Goal: Communication & Community: Share content

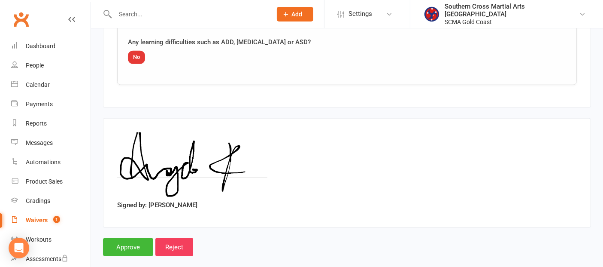
scroll to position [1083, 0]
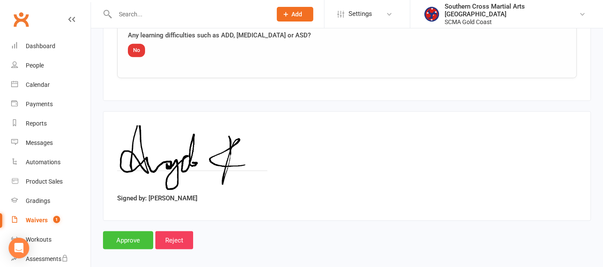
click at [129, 231] on input "Approve" at bounding box center [128, 240] width 50 height 18
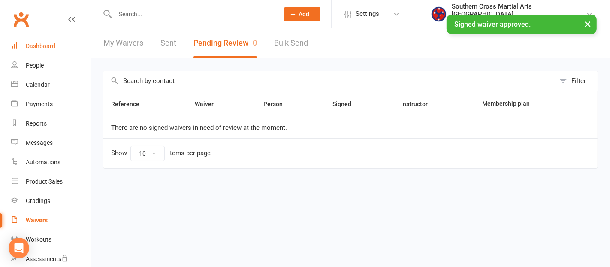
click at [36, 45] on div "Dashboard" at bounding box center [41, 45] width 30 height 7
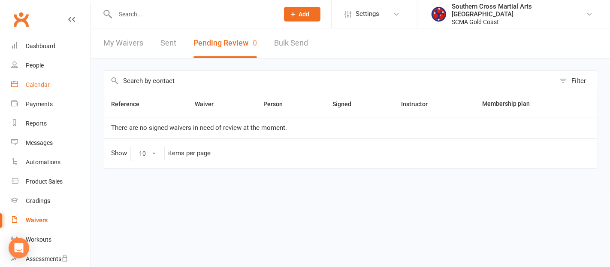
click at [30, 85] on div "Calendar" at bounding box center [38, 84] width 24 height 7
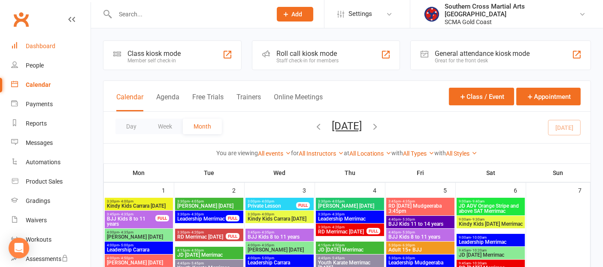
click at [42, 50] on link "Dashboard" at bounding box center [50, 45] width 79 height 19
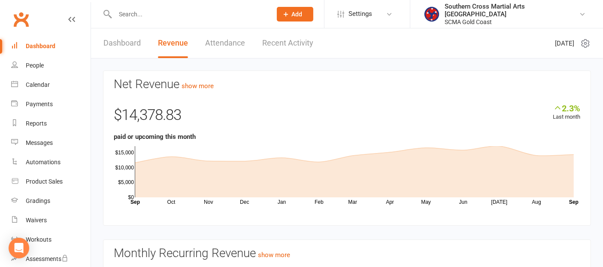
click at [284, 45] on link "Recent Activity" at bounding box center [287, 43] width 51 height 30
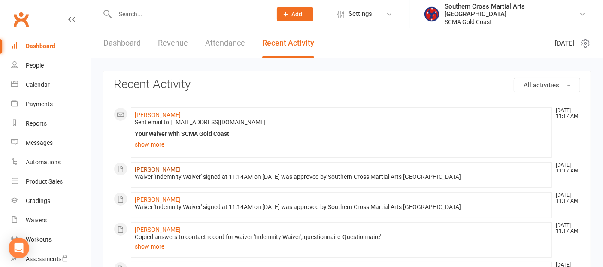
click at [161, 168] on link "[PERSON_NAME]" at bounding box center [158, 169] width 46 height 7
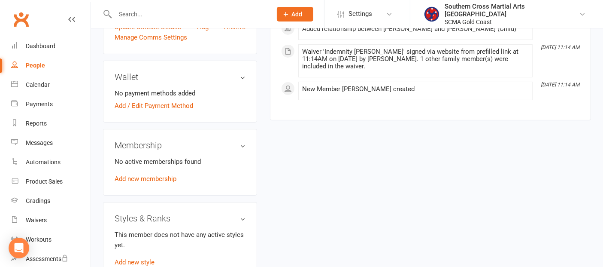
scroll to position [238, 0]
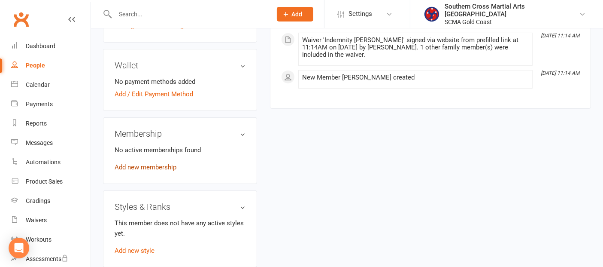
click at [161, 168] on link "Add new membership" at bounding box center [146, 167] width 62 height 8
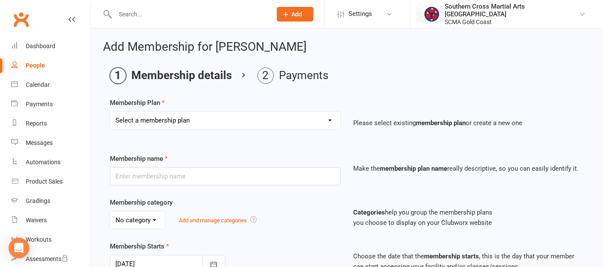
click at [324, 117] on select "Select a membership plan Create new Membership Plan General Monthly Weekly Basi…" at bounding box center [225, 120] width 230 height 17
select select "1"
click at [110, 112] on select "Select a membership plan Create new Membership Plan General Monthly Weekly Basi…" at bounding box center [225, 120] width 230 height 17
type input "General"
select select "2"
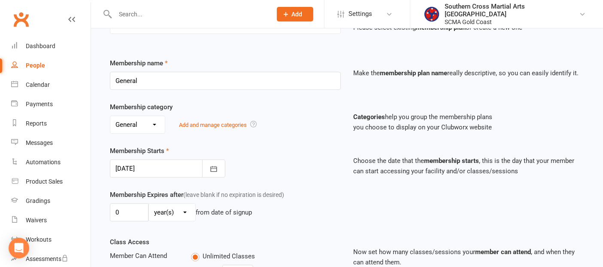
scroll to position [143, 0]
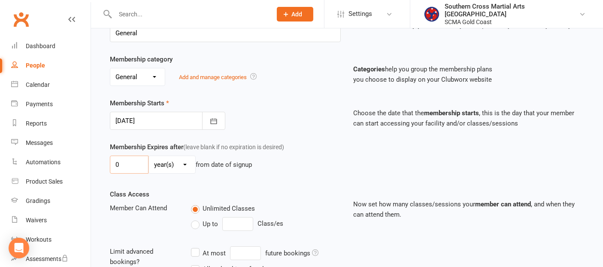
drag, startPoint x: 119, startPoint y: 164, endPoint x: 105, endPoint y: 167, distance: 14.6
click at [105, 167] on div "Membership Expires after (leave blank if no expiration is desired) 0 day(s) wee…" at bounding box center [225, 159] width 244 height 35
type input "2"
click at [161, 161] on select "day(s) week(s) month(s) year(s)" at bounding box center [172, 164] width 46 height 17
select select "1"
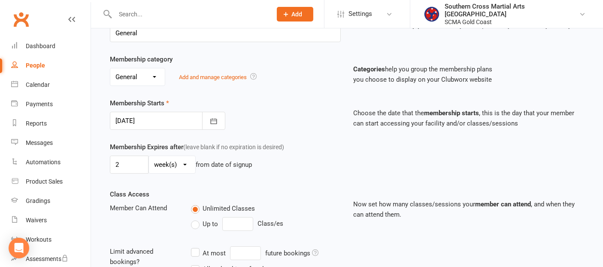
click at [149, 156] on select "day(s) week(s) month(s) year(s)" at bounding box center [172, 164] width 46 height 17
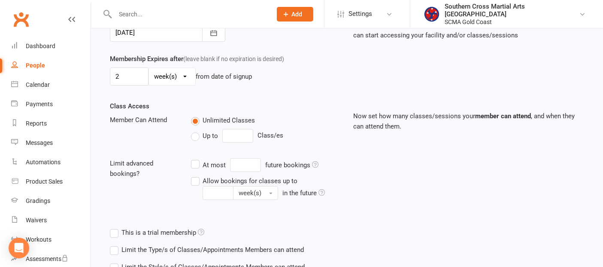
scroll to position [294, 0]
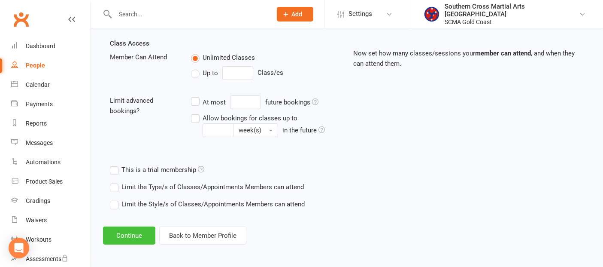
click at [121, 228] on button "Continue" at bounding box center [129, 235] width 52 height 18
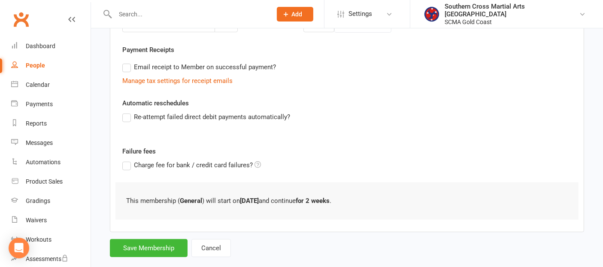
scroll to position [253, 0]
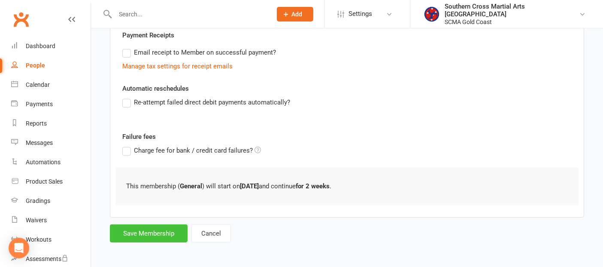
click at [128, 224] on button "Save Membership" at bounding box center [149, 233] width 78 height 18
click at [128, 229] on form "Member will pay with A single up-front payment A series of recurring payments U…" at bounding box center [347, 43] width 474 height 398
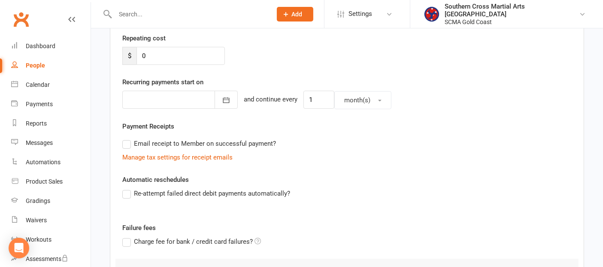
scroll to position [62, 0]
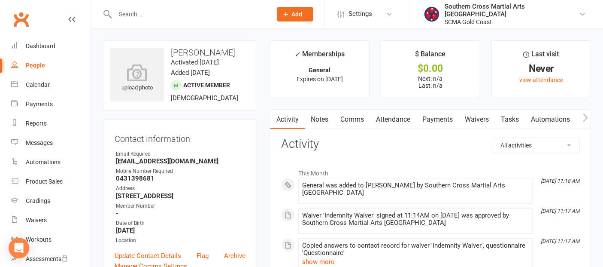
click at [397, 117] on link "Attendance" at bounding box center [393, 119] width 46 height 20
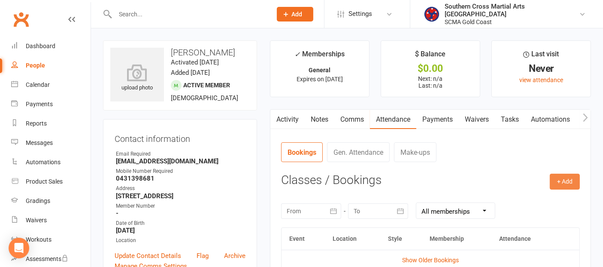
click at [566, 179] on button "+ Add" at bounding box center [565, 180] width 30 height 15
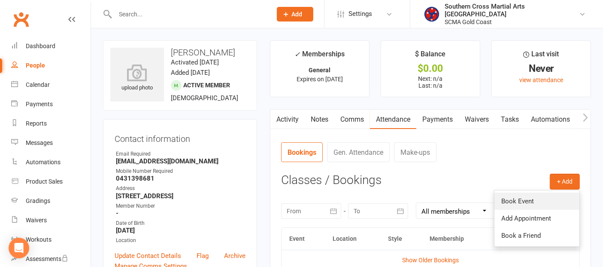
click at [547, 194] on link "Book Event" at bounding box center [536, 200] width 85 height 17
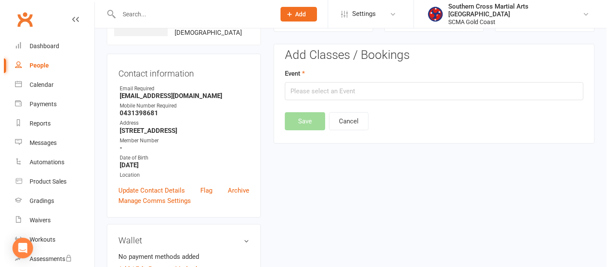
scroll to position [66, 0]
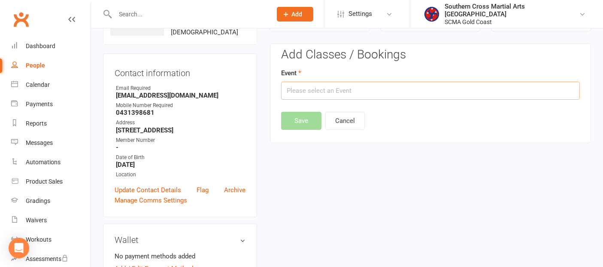
click at [356, 88] on input "text" at bounding box center [430, 91] width 299 height 18
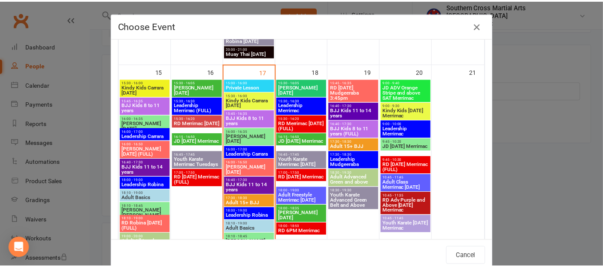
scroll to position [572, 0]
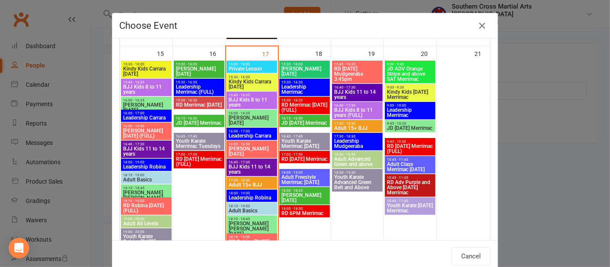
click at [260, 97] on span "BJJ Kids 8 to 11 years" at bounding box center [251, 102] width 47 height 10
type input "BJJ Kids 8 to 11 years - [DATE] 3:45:00 PM"
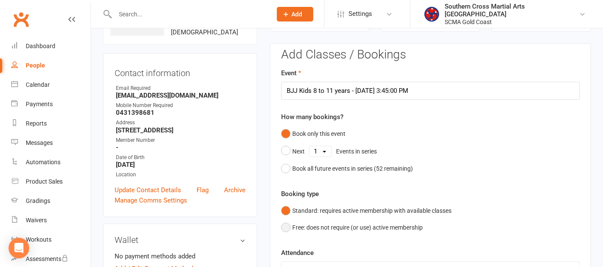
click at [300, 219] on button "Free: does not require (or use) active membership" at bounding box center [352, 227] width 142 height 16
click at [287, 209] on button "Standard: requires active membership with available classes" at bounding box center [366, 210] width 170 height 16
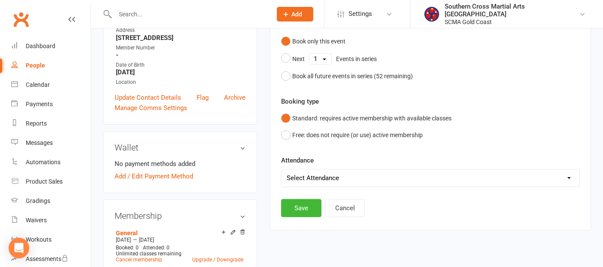
scroll to position [161, 0]
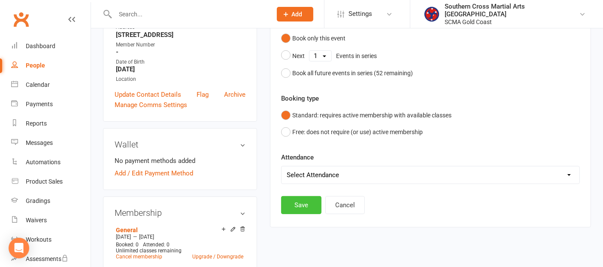
click at [298, 204] on button "Save" at bounding box center [301, 205] width 40 height 18
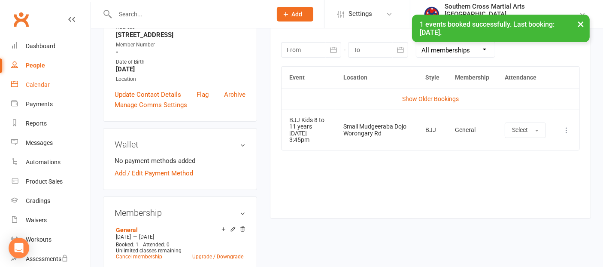
click at [46, 86] on div "Calendar" at bounding box center [38, 84] width 24 height 7
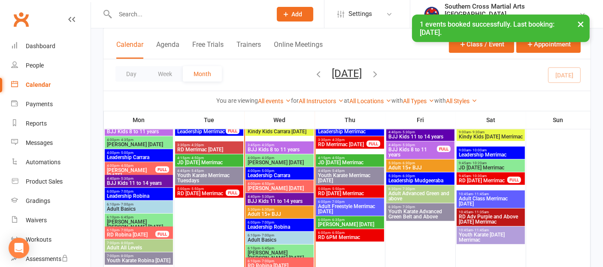
scroll to position [525, 0]
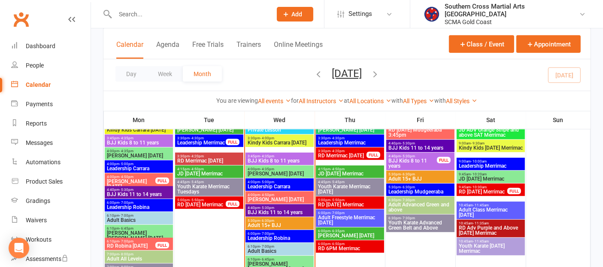
click at [282, 159] on span "BJJ Kids 8 to 11 years" at bounding box center [279, 160] width 65 height 5
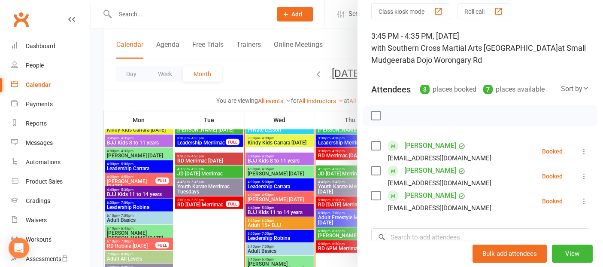
scroll to position [48, 0]
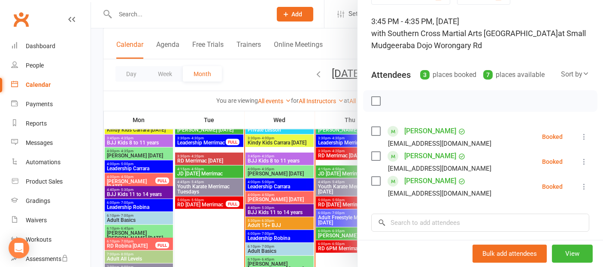
click at [580, 161] on icon at bounding box center [584, 161] width 9 height 9
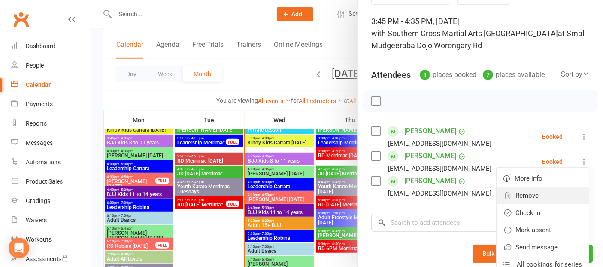
click at [543, 193] on link "Remove" at bounding box center [543, 195] width 92 height 17
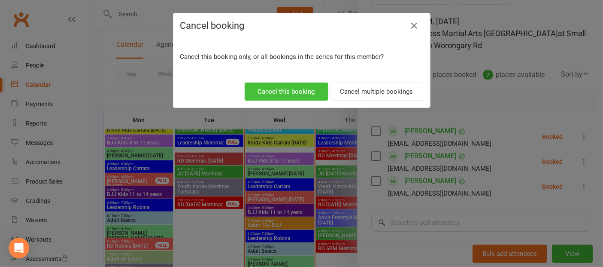
click at [311, 97] on button "Cancel this booking" at bounding box center [287, 91] width 84 height 18
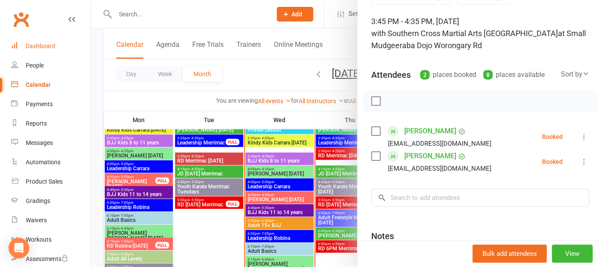
click at [32, 41] on link "Dashboard" at bounding box center [50, 45] width 79 height 19
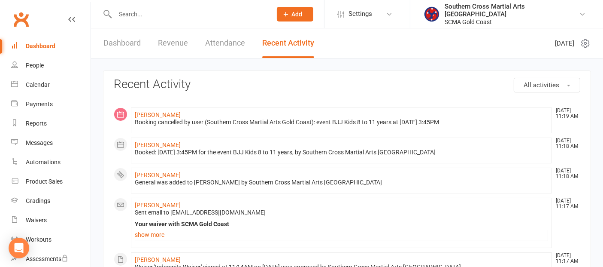
click at [43, 48] on div "Dashboard" at bounding box center [41, 45] width 30 height 7
click at [44, 82] on div "Calendar" at bounding box center [38, 84] width 24 height 7
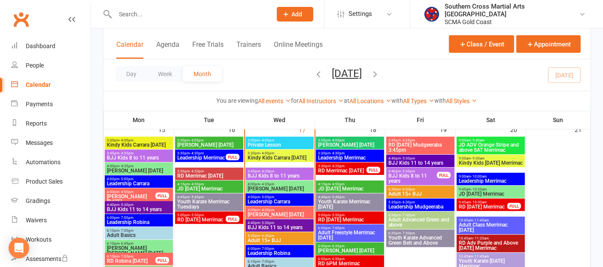
scroll to position [525, 0]
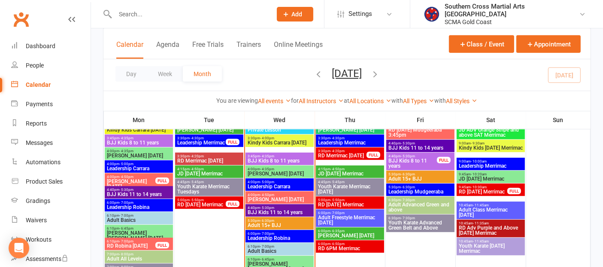
click at [280, 197] on span "[PERSON_NAME] [DATE]" at bounding box center [279, 199] width 65 height 5
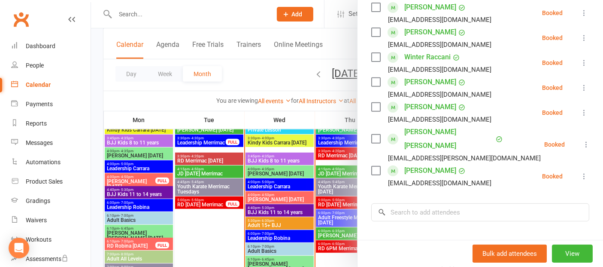
scroll to position [334, 0]
click at [281, 208] on div at bounding box center [347, 133] width 512 height 267
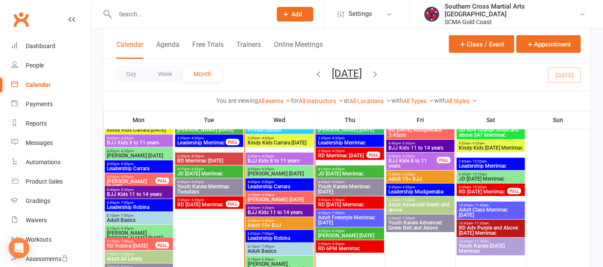
click at [281, 208] on span "4:40pm - 5:30pm" at bounding box center [279, 208] width 65 height 4
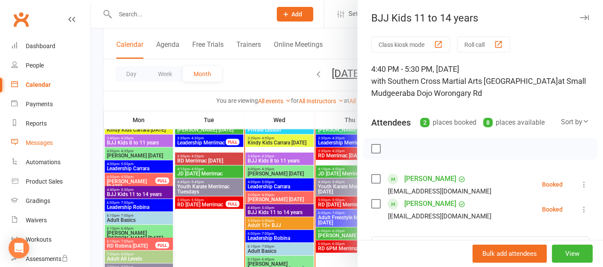
click at [32, 145] on div "Messages" at bounding box center [39, 142] width 27 height 7
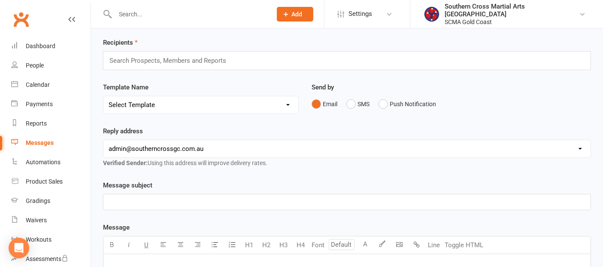
scroll to position [95, 0]
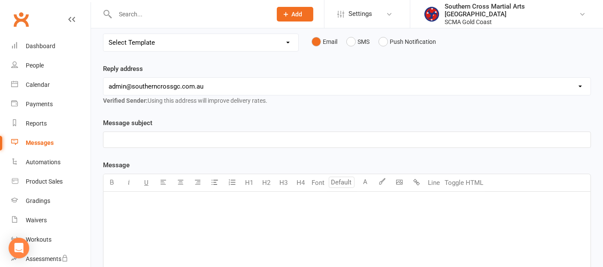
click at [124, 204] on p "﻿" at bounding box center [347, 202] width 477 height 10
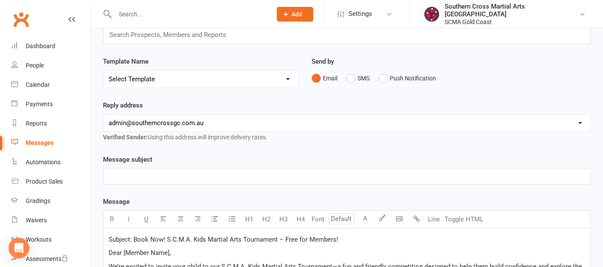
scroll to position [93, 0]
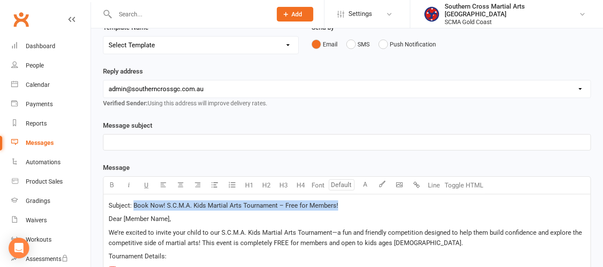
drag, startPoint x: 337, startPoint y: 201, endPoint x: 133, endPoint y: 200, distance: 203.5
click at [133, 200] on p "Subject: Book Now! S.C.M.A. Kids Martial Arts Tournament – Free for Members!" at bounding box center [347, 205] width 477 height 10
copy span "Book Now! S.C.M.A. Kids Martial Arts Tournament – Free for Members!"
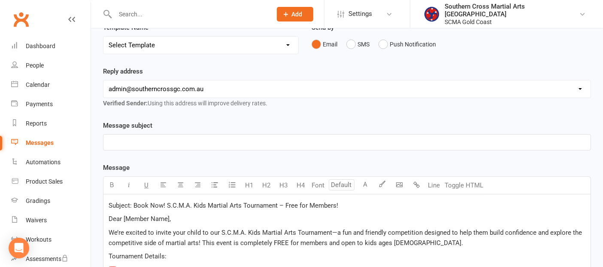
click at [132, 146] on p "﻿" at bounding box center [347, 142] width 477 height 10
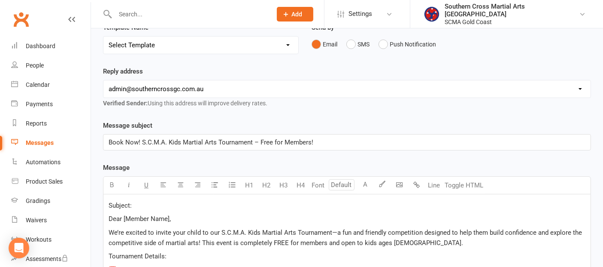
drag, startPoint x: 138, startPoint y: 203, endPoint x: 103, endPoint y: 206, distance: 35.3
drag, startPoint x: 172, startPoint y: 215, endPoint x: 109, endPoint y: 216, distance: 62.2
click at [109, 216] on p "Dear [Member Name]," at bounding box center [347, 218] width 477 height 10
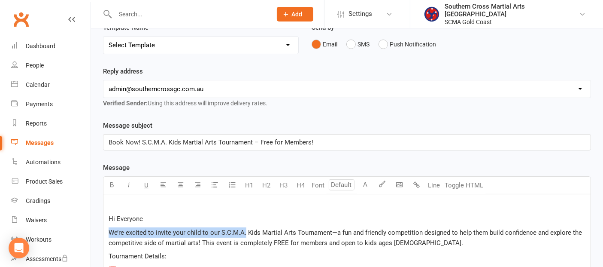
drag, startPoint x: 232, startPoint y: 232, endPoint x: 104, endPoint y: 235, distance: 128.4
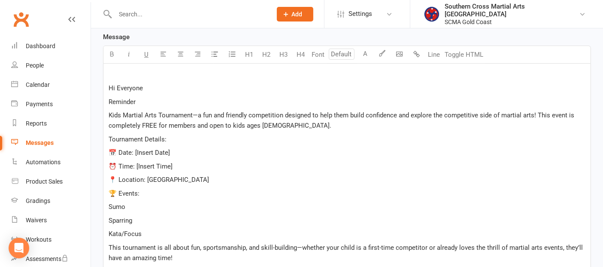
scroll to position [236, 0]
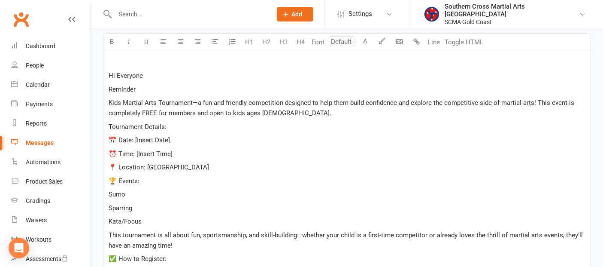
click at [132, 195] on p "Sumo" at bounding box center [347, 194] width 477 height 10
drag, startPoint x: 173, startPoint y: 141, endPoint x: 135, endPoint y: 139, distance: 37.8
click at [135, 139] on p "📅 Date: [Insert Date]" at bounding box center [347, 140] width 477 height 10
drag, startPoint x: 181, startPoint y: 150, endPoint x: 137, endPoint y: 151, distance: 43.8
click at [137, 151] on p "⏰ Time: [Insert Time]" at bounding box center [347, 154] width 477 height 10
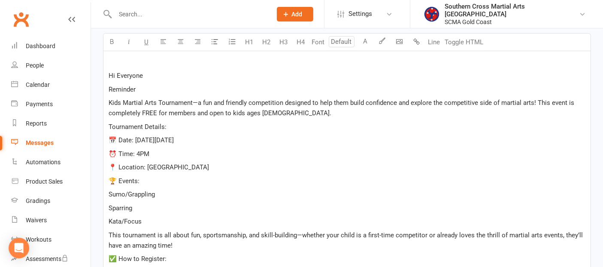
drag, startPoint x: 224, startPoint y: 162, endPoint x: 155, endPoint y: 159, distance: 69.6
click at [155, 159] on div "﻿ Hi Everyone Reminder Kids Martial Arts Tournament—a fun and friendly competit…" at bounding box center [346, 201] width 487 height 300
click at [254, 163] on p "📍 Location: [GEOGRAPHIC_DATA]" at bounding box center [347, 167] width 477 height 10
drag, startPoint x: 254, startPoint y: 165, endPoint x: 143, endPoint y: 162, distance: 111.2
click at [143, 162] on p "📍 Location: [GEOGRAPHIC_DATA]" at bounding box center [347, 167] width 477 height 10
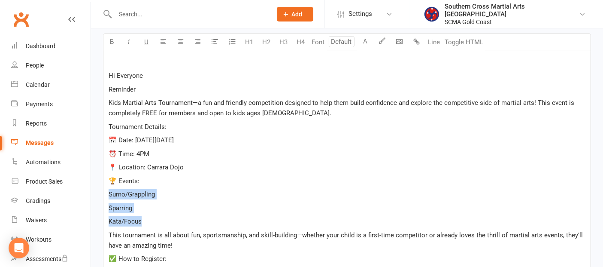
drag, startPoint x: 146, startPoint y: 218, endPoint x: 109, endPoint y: 191, distance: 46.3
click at [109, 191] on div "﻿ Hi Everyone Reminder Kids Martial Arts Tournament—a fun and friendly competit…" at bounding box center [346, 201] width 487 height 300
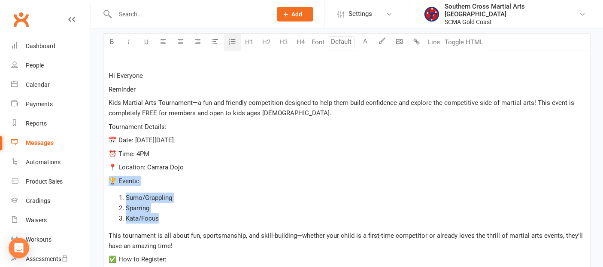
click at [228, 39] on icon "button" at bounding box center [232, 41] width 9 height 9
click at [160, 206] on li "Sparring" at bounding box center [356, 208] width 460 height 10
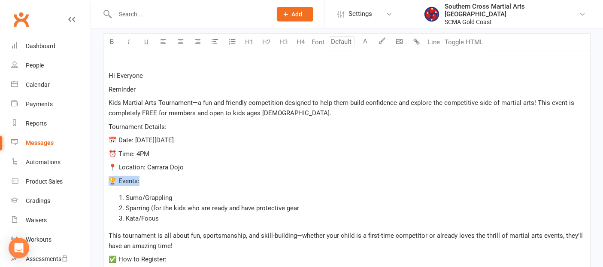
drag, startPoint x: 157, startPoint y: 173, endPoint x: 101, endPoint y: 180, distance: 55.8
click at [101, 180] on div "Message subject Book Now! S.C.M.A. Kids Martial Arts Tournament – Free for Memb…" at bounding box center [347, 209] width 501 height 464
click at [110, 39] on icon "button" at bounding box center [112, 41] width 6 height 6
click at [218, 156] on p "⏰ Time: 4PM" at bounding box center [347, 154] width 477 height 10
click at [190, 165] on p "📍 Location: Carrara Dojo" at bounding box center [347, 167] width 477 height 10
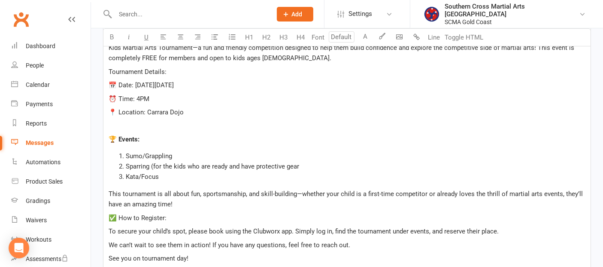
scroll to position [379, 0]
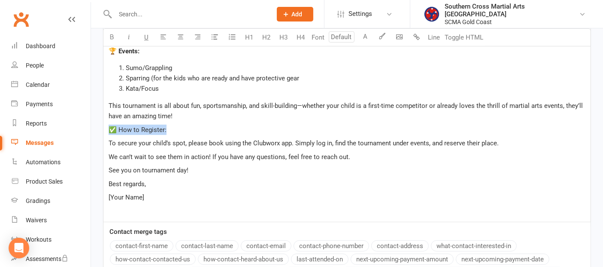
drag, startPoint x: 168, startPoint y: 129, endPoint x: 103, endPoint y: 127, distance: 64.4
click at [103, 127] on div "﻿ Hi Everyone Reminder Kids Martial Arts Tournament—a fun and friendly competit…" at bounding box center [346, 64] width 487 height 313
click at [304, 40] on button "H4" at bounding box center [300, 37] width 17 height 17
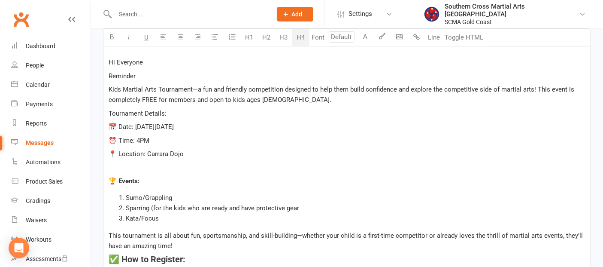
scroll to position [236, 0]
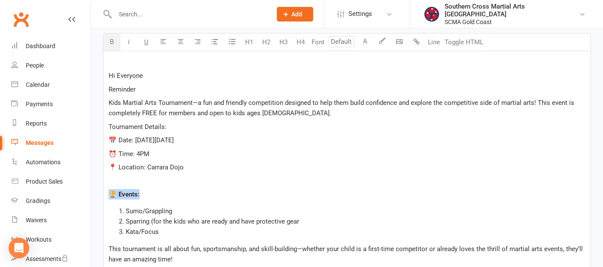
drag, startPoint x: 148, startPoint y: 193, endPoint x: 107, endPoint y: 191, distance: 40.8
click at [107, 191] on div "﻿ Hi Everyone Reminder Kids Martial Arts Tournament—a fun and friendly competit…" at bounding box center [346, 209] width 487 height 316
click at [300, 42] on button "H4" at bounding box center [300, 41] width 17 height 17
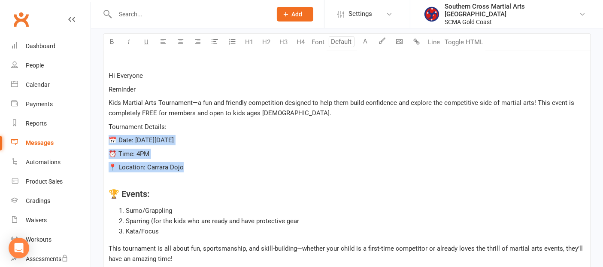
drag, startPoint x: 188, startPoint y: 167, endPoint x: 103, endPoint y: 132, distance: 92.2
click at [103, 132] on div "﻿ Hi Everyone Reminder Kids Martial Arts Tournament—a fun and friendly competit…" at bounding box center [347, 209] width 488 height 316
copy div "📅 Date: [DATE][DATE] ⏰ Time: 4PM 📍 Location: [GEOGRAPHIC_DATA] Dojo"
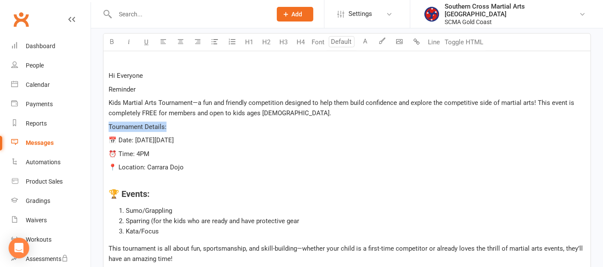
drag, startPoint x: 169, startPoint y: 127, endPoint x: 103, endPoint y: 123, distance: 66.6
click at [103, 123] on div "﻿ Hi Everyone Reminder Kids Martial Arts Tournament—a fun and friendly competit…" at bounding box center [347, 209] width 488 height 316
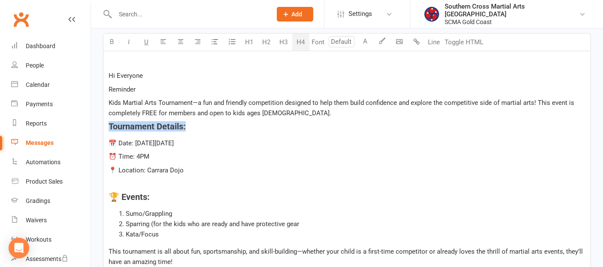
click at [303, 42] on button "H4" at bounding box center [300, 41] width 17 height 17
click at [273, 135] on div "﻿ Hi Everyone Reminder Kids Martial Arts Tournament—a fun and friendly competit…" at bounding box center [346, 210] width 487 height 318
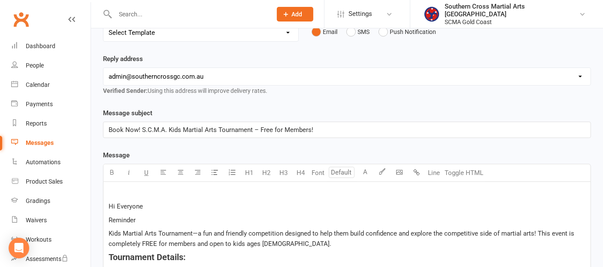
scroll to position [109, 0]
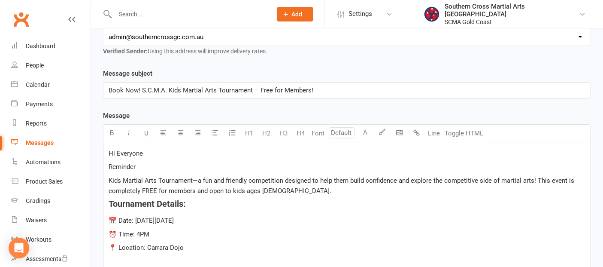
scroll to position [143, 0]
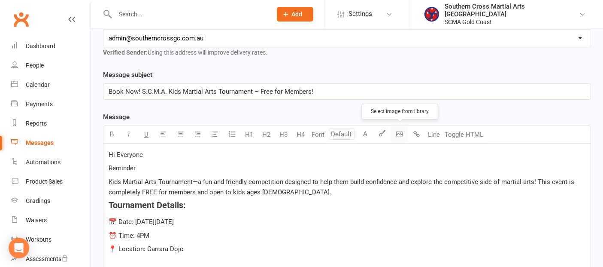
click at [401, 127] on body "Prospect Member Non-attending contact Class / event Appointment Grading event T…" at bounding box center [301, 225] width 603 height 733
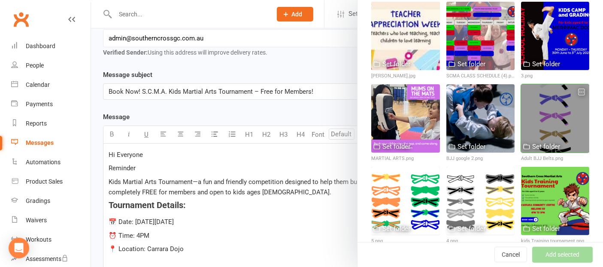
scroll to position [191, 0]
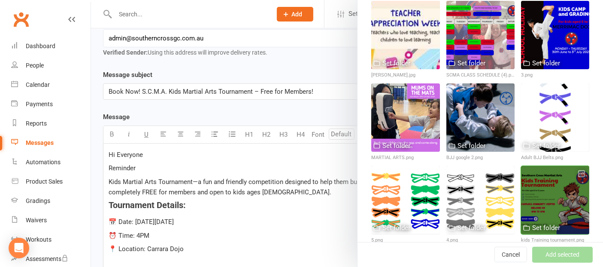
click at [526, 180] on div at bounding box center [555, 200] width 68 height 68
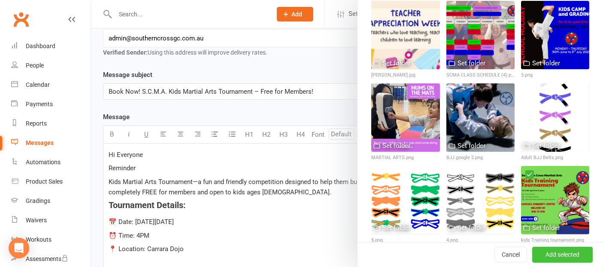
click at [544, 254] on button "Add selected" at bounding box center [562, 254] width 61 height 15
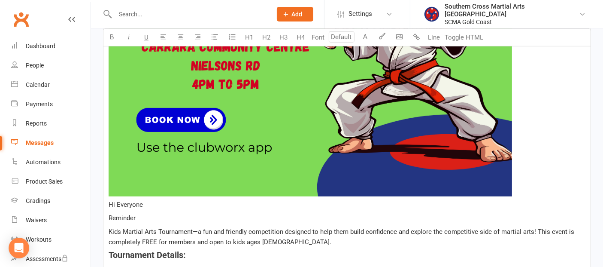
scroll to position [430, 0]
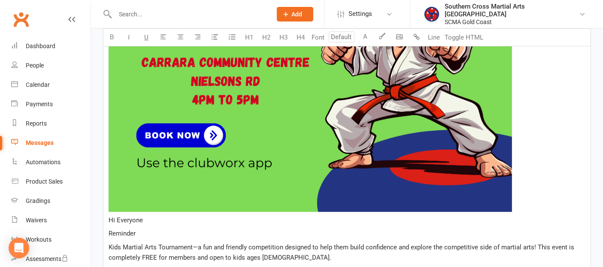
click at [319, 149] on img at bounding box center [310, 42] width 403 height 338
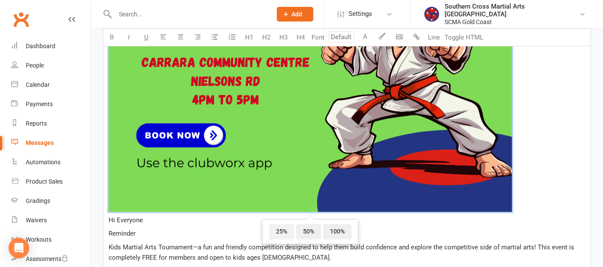
click at [284, 230] on span "25%" at bounding box center [281, 231] width 25 height 15
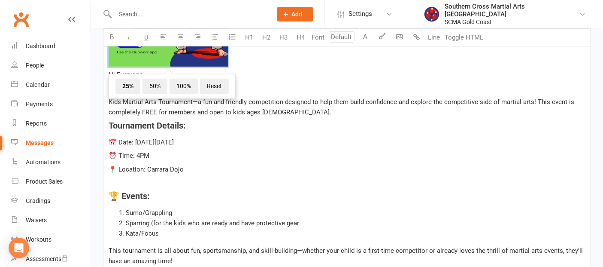
scroll to position [239, 0]
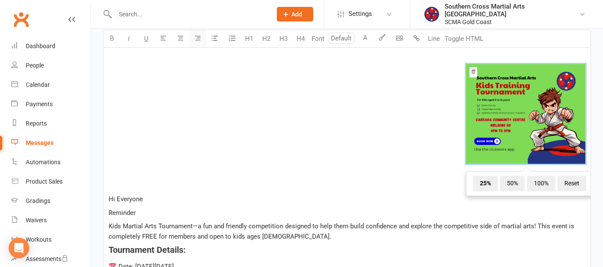
click at [197, 36] on icon "button" at bounding box center [198, 38] width 6 height 6
click at [260, 133] on span "﻿ 25% 50% 100% Reset" at bounding box center [347, 115] width 477 height 103
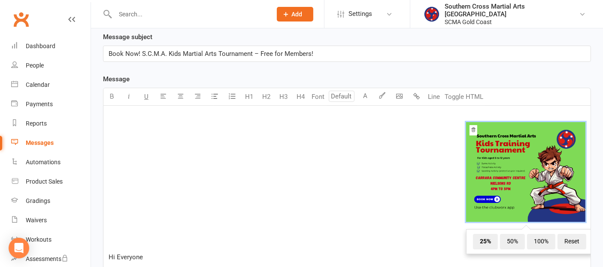
scroll to position [287, 0]
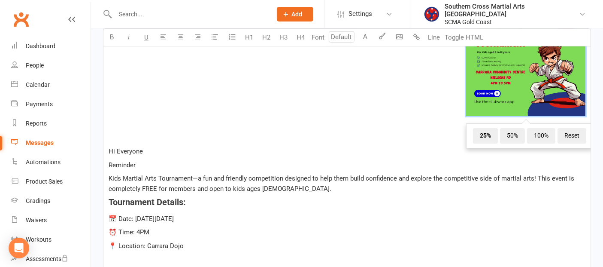
click at [281, 123] on p "﻿ ﻿ 25% 50% 100% Reset ﻿" at bounding box center [347, 68] width 477 height 124
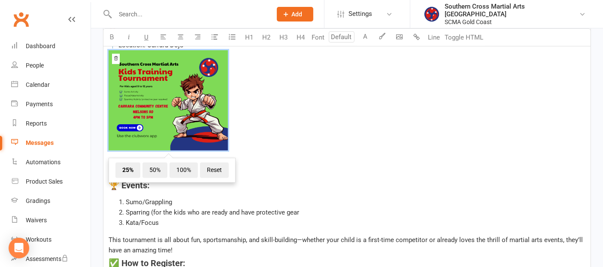
scroll to position [382, 0]
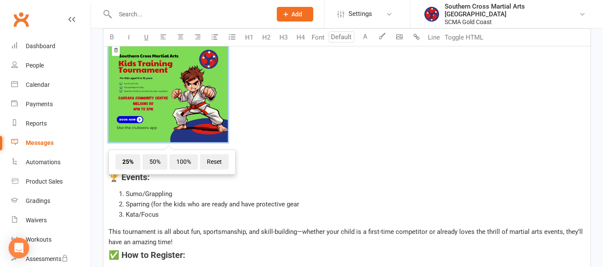
click at [451, 165] on p "﻿" at bounding box center [347, 163] width 477 height 10
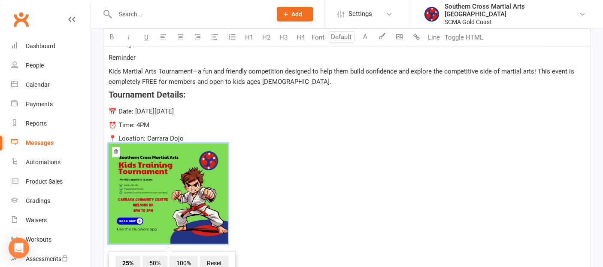
scroll to position [191, 0]
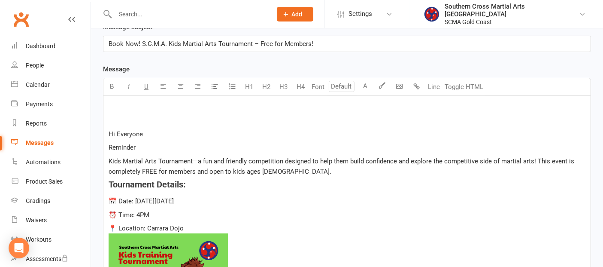
click at [109, 132] on span "Hi Everyone" at bounding box center [126, 134] width 34 height 8
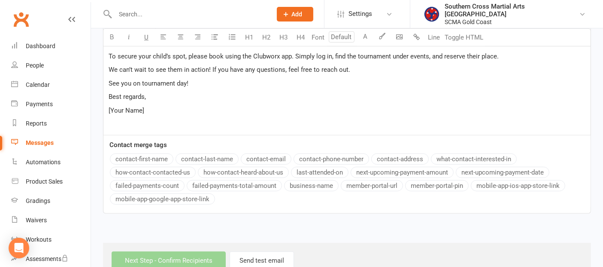
scroll to position [577, 0]
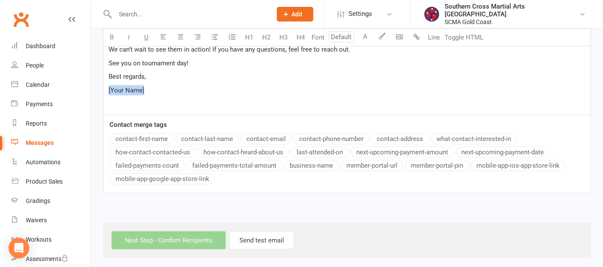
drag, startPoint x: 161, startPoint y: 89, endPoint x: 107, endPoint y: 93, distance: 53.8
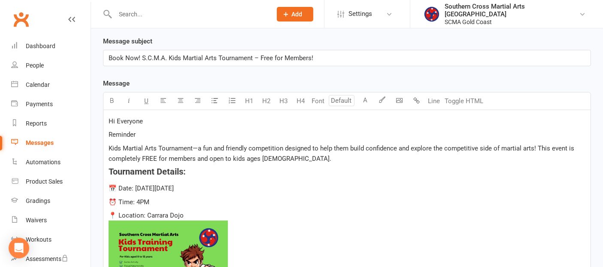
scroll to position [148, 0]
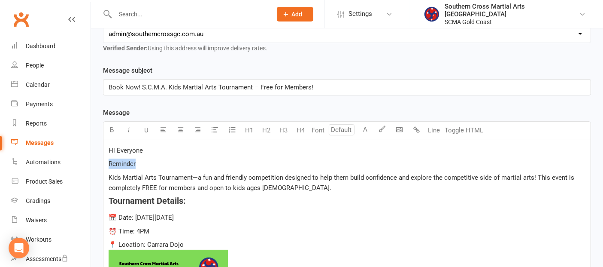
drag, startPoint x: 142, startPoint y: 161, endPoint x: 104, endPoint y: 156, distance: 38.1
click at [113, 132] on button "button" at bounding box center [111, 129] width 17 height 17
click at [188, 173] on span "Kids Martial Arts Tournament—a fun and friendly competition designed to help th…" at bounding box center [342, 182] width 467 height 18
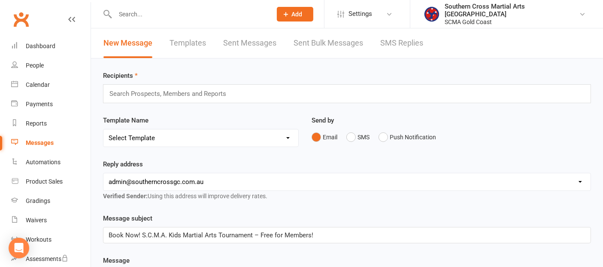
scroll to position [0, 0]
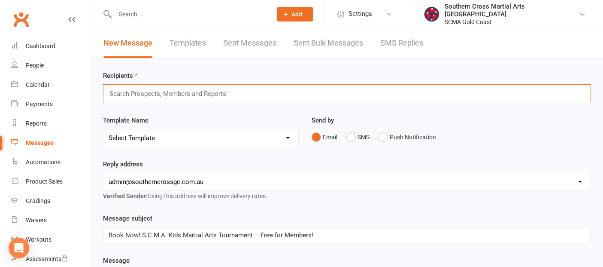
click at [170, 94] on input "text" at bounding box center [172, 93] width 126 height 11
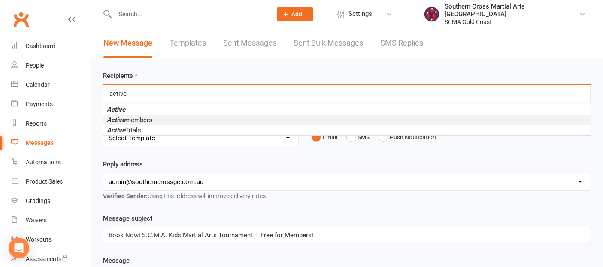
type input "active"
click at [147, 121] on span "Active members" at bounding box center [129, 120] width 45 height 8
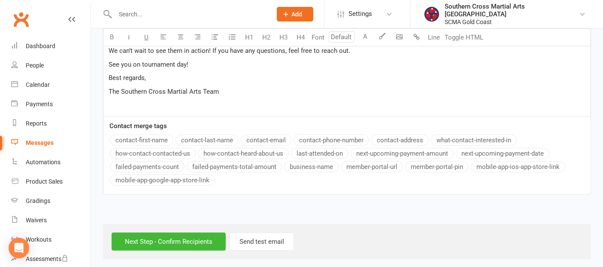
scroll to position [580, 0]
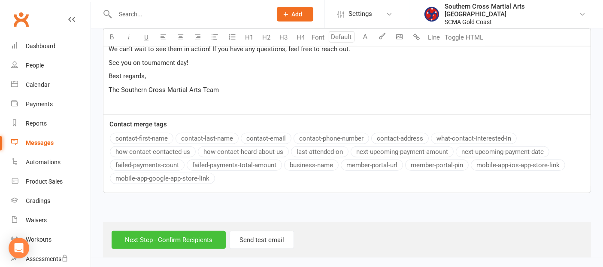
click at [175, 233] on input "Next Step - Confirm Recipients" at bounding box center [169, 239] width 114 height 18
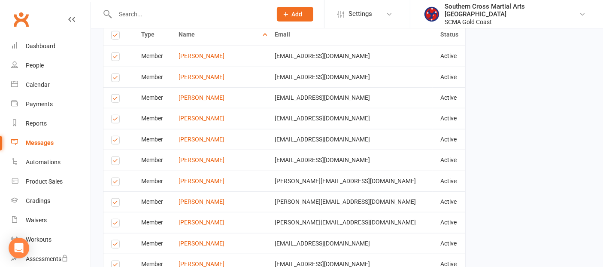
scroll to position [572, 0]
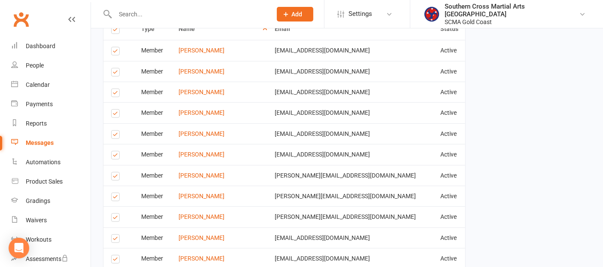
click at [116, 94] on label at bounding box center [117, 94] width 12 height 0
click at [116, 89] on input "checkbox" at bounding box center [114, 89] width 6 height 0
click at [116, 115] on label at bounding box center [117, 115] width 12 height 0
click at [116, 109] on input "checkbox" at bounding box center [114, 109] width 6 height 0
click at [116, 136] on label at bounding box center [117, 136] width 12 height 0
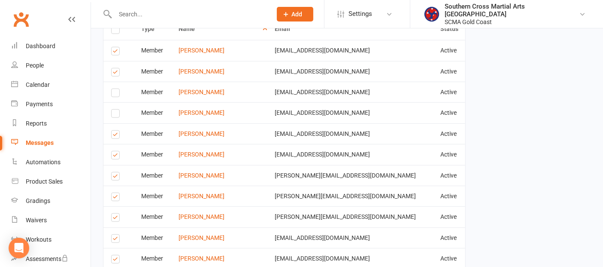
click at [116, 130] on input "checkbox" at bounding box center [114, 130] width 6 height 0
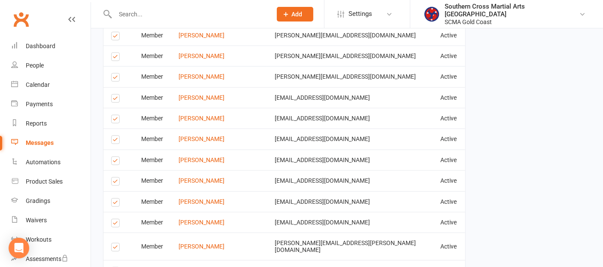
scroll to position [715, 0]
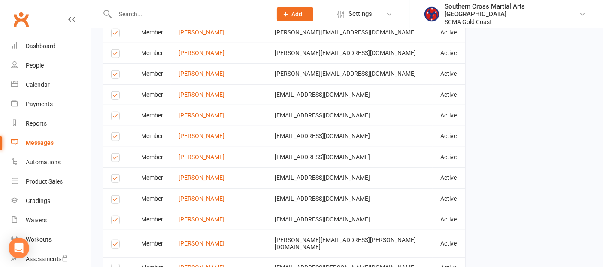
click at [115, 138] on label at bounding box center [117, 138] width 12 height 0
click at [115, 133] on input "checkbox" at bounding box center [114, 133] width 6 height 0
click at [114, 159] on label at bounding box center [117, 159] width 12 height 0
click at [114, 154] on input "checkbox" at bounding box center [114, 154] width 6 height 0
click at [114, 179] on label at bounding box center [117, 179] width 12 height 0
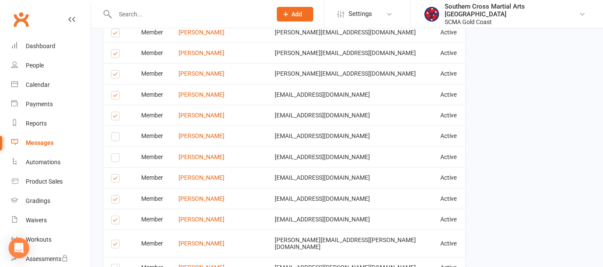
click at [114, 174] on input "checkbox" at bounding box center [114, 174] width 6 height 0
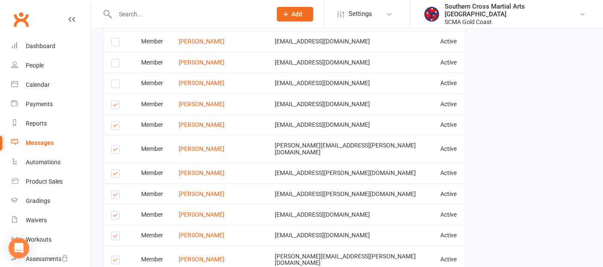
scroll to position [810, 0]
click at [115, 105] on label at bounding box center [117, 105] width 12 height 0
click at [115, 100] on input "checkbox" at bounding box center [114, 100] width 6 height 0
click at [116, 150] on label at bounding box center [117, 150] width 12 height 0
click at [116, 145] on input "checkbox" at bounding box center [114, 145] width 6 height 0
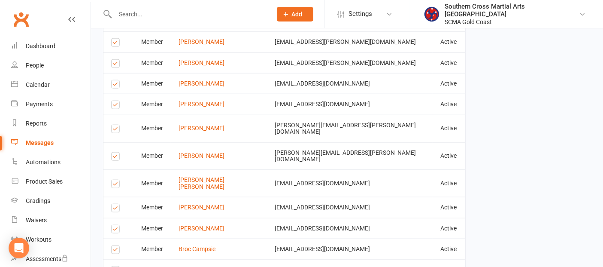
scroll to position [1001, 0]
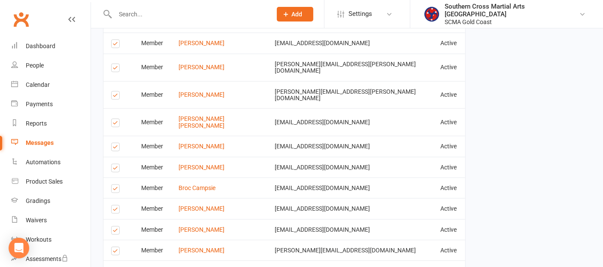
click at [118, 190] on label at bounding box center [117, 190] width 12 height 0
click at [117, 185] on input "checkbox" at bounding box center [114, 185] width 6 height 0
click at [118, 231] on label at bounding box center [117, 231] width 12 height 0
click at [117, 226] on input "checkbox" at bounding box center [114, 226] width 6 height 0
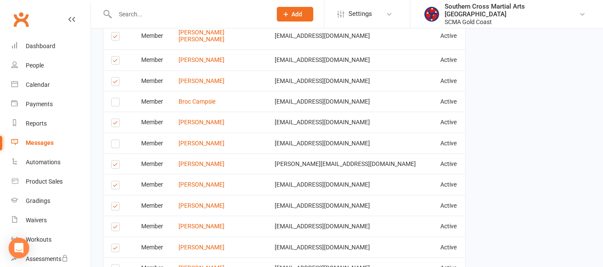
scroll to position [1097, 0]
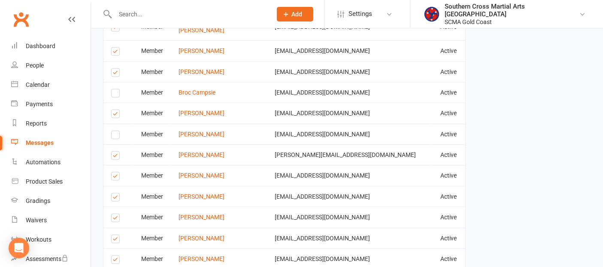
click at [118, 177] on label at bounding box center [117, 177] width 12 height 0
click at [117, 172] on input "checkbox" at bounding box center [114, 172] width 6 height 0
click at [115, 198] on label at bounding box center [117, 198] width 12 height 0
click at [115, 193] on input "checkbox" at bounding box center [114, 193] width 6 height 0
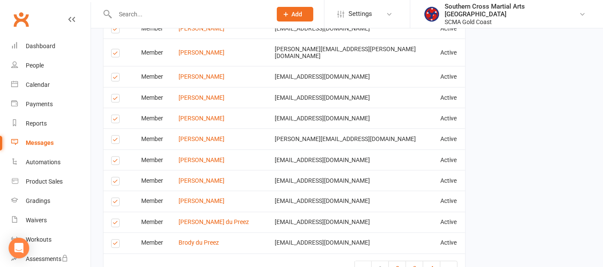
scroll to position [1459, 0]
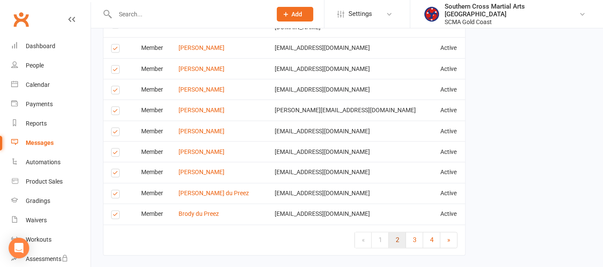
click at [403, 232] on link "2" at bounding box center [397, 239] width 17 height 15
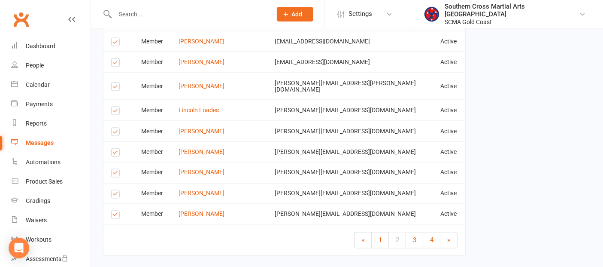
click at [112, 174] on label at bounding box center [117, 174] width 12 height 0
click at [112, 169] on input "checkbox" at bounding box center [114, 169] width 6 height 0
click at [114, 154] on label at bounding box center [117, 154] width 12 height 0
click at [114, 149] on input "checkbox" at bounding box center [114, 149] width 6 height 0
click at [115, 133] on label at bounding box center [117, 133] width 12 height 0
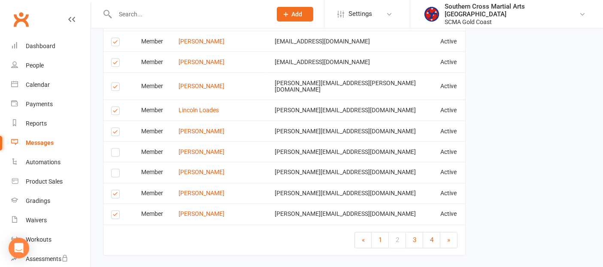
click at [115, 128] on input "checkbox" at bounding box center [114, 128] width 6 height 0
click at [116, 112] on label at bounding box center [117, 112] width 12 height 0
click at [116, 107] on input "checkbox" at bounding box center [114, 107] width 6 height 0
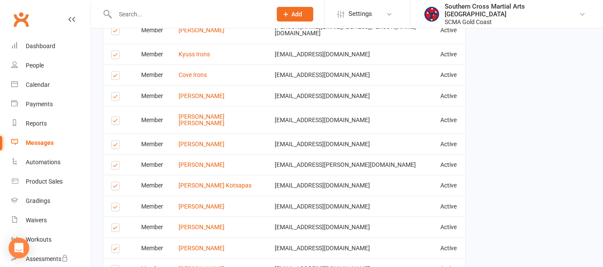
scroll to position [1078, 0]
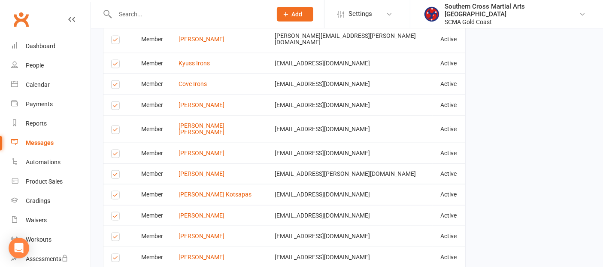
click at [119, 155] on label at bounding box center [117, 155] width 12 height 0
click at [117, 150] on input "checkbox" at bounding box center [114, 150] width 6 height 0
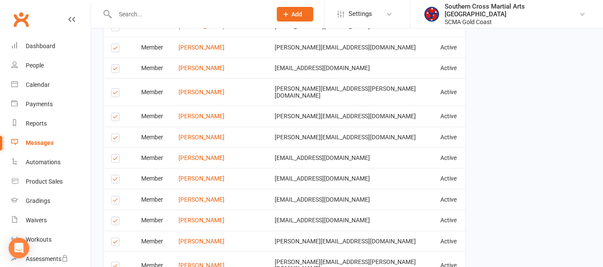
scroll to position [791, 0]
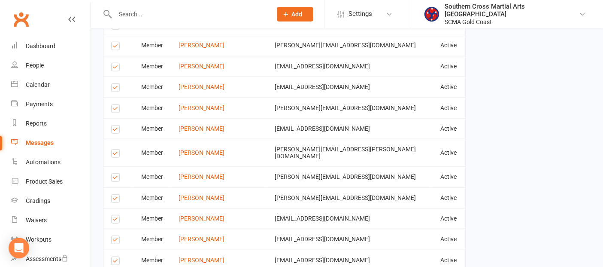
click at [115, 200] on label at bounding box center [117, 200] width 12 height 0
click at [115, 194] on input "checkbox" at bounding box center [114, 194] width 6 height 0
click at [115, 179] on label at bounding box center [117, 179] width 12 height 0
click at [115, 173] on input "checkbox" at bounding box center [114, 173] width 6 height 0
click at [118, 110] on label at bounding box center [117, 110] width 12 height 0
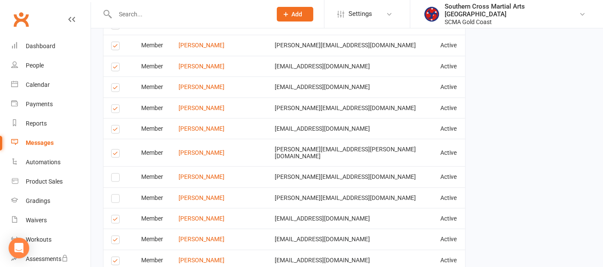
click at [117, 105] on input "checkbox" at bounding box center [114, 105] width 6 height 0
click at [115, 76] on td "Select this" at bounding box center [118, 86] width 30 height 21
click at [114, 89] on label at bounding box center [117, 89] width 12 height 0
click at [114, 84] on input "checkbox" at bounding box center [114, 84] width 6 height 0
click at [116, 68] on label at bounding box center [117, 68] width 12 height 0
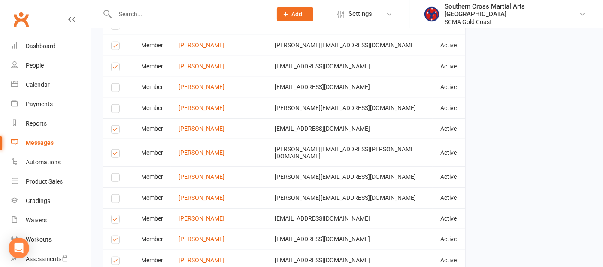
click at [116, 63] on input "checkbox" at bounding box center [114, 63] width 6 height 0
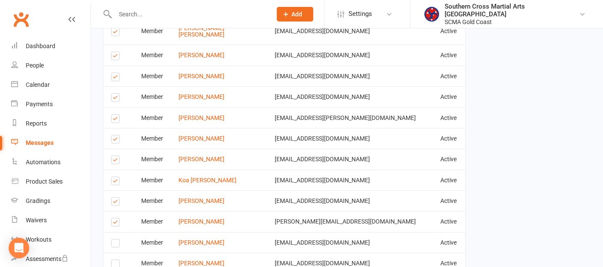
scroll to position [601, 0]
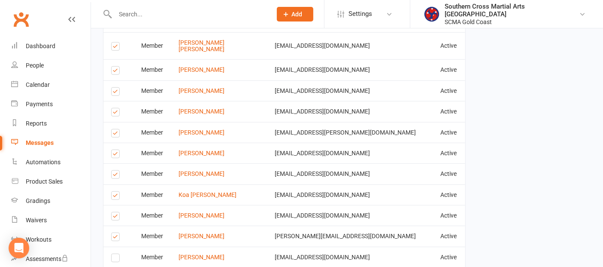
click at [115, 155] on label at bounding box center [117, 155] width 12 height 0
click at [115, 150] on input "checkbox" at bounding box center [114, 150] width 6 height 0
click at [119, 134] on label at bounding box center [117, 134] width 12 height 0
click at [117, 129] on input "checkbox" at bounding box center [114, 129] width 6 height 0
click at [114, 93] on label at bounding box center [117, 93] width 12 height 0
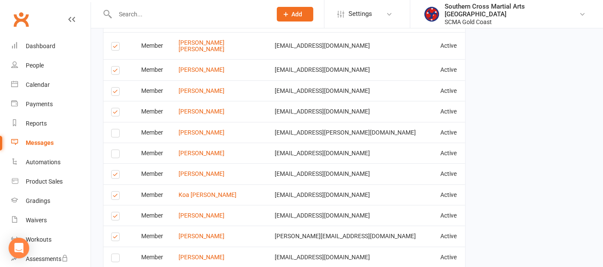
click at [114, 88] on input "checkbox" at bounding box center [114, 88] width 6 height 0
click at [114, 72] on label at bounding box center [117, 72] width 12 height 0
click at [114, 67] on input "checkbox" at bounding box center [114, 67] width 6 height 0
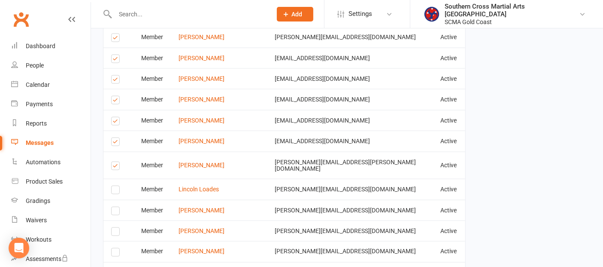
scroll to position [1459, 0]
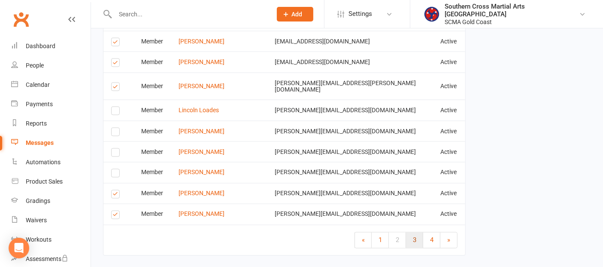
click at [415, 236] on span "3" at bounding box center [414, 240] width 3 height 8
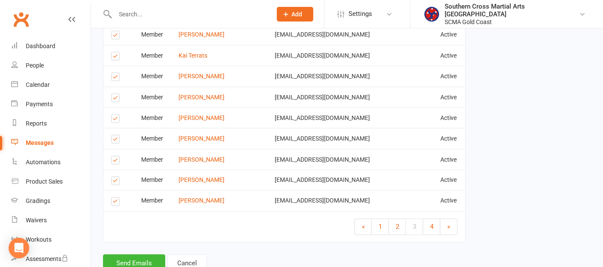
click at [116, 182] on label at bounding box center [117, 182] width 12 height 0
click at [116, 177] on input "checkbox" at bounding box center [114, 177] width 6 height 0
click at [116, 203] on label at bounding box center [117, 203] width 12 height 0
click at [116, 197] on input "checkbox" at bounding box center [114, 197] width 6 height 0
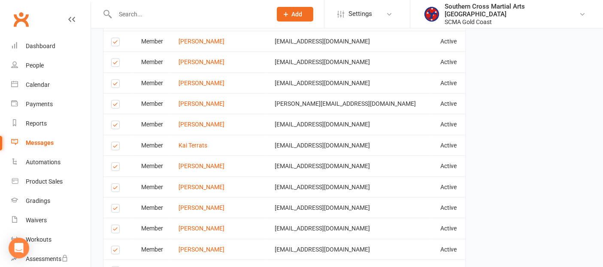
scroll to position [1364, 0]
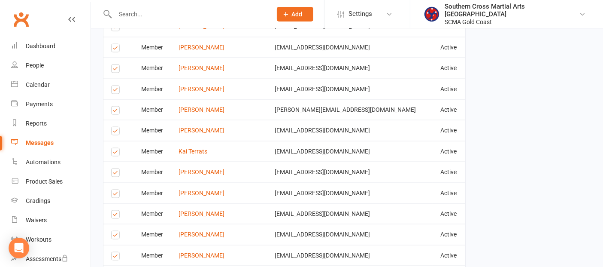
click at [110, 120] on td "Select this" at bounding box center [118, 130] width 30 height 21
click at [116, 132] on label at bounding box center [117, 132] width 12 height 0
click at [116, 127] on input "checkbox" at bounding box center [114, 127] width 6 height 0
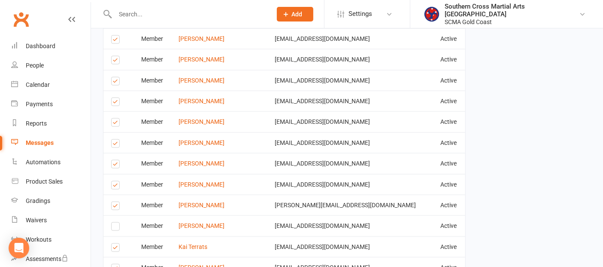
click at [117, 165] on label at bounding box center [117, 165] width 12 height 0
click at [117, 160] on input "checkbox" at bounding box center [114, 160] width 6 height 0
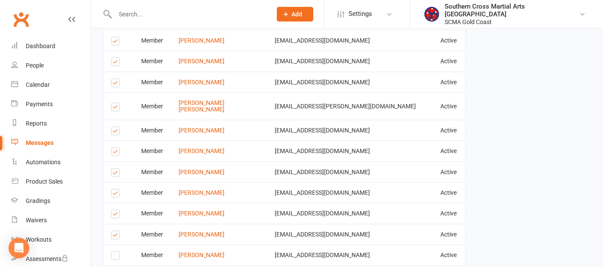
scroll to position [1173, 0]
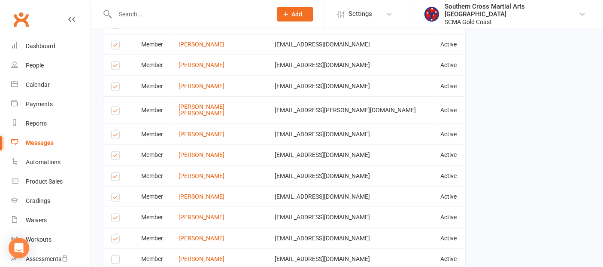
click at [116, 198] on label at bounding box center [117, 198] width 12 height 0
click at [116, 193] on input "checkbox" at bounding box center [114, 193] width 6 height 0
click at [115, 178] on label at bounding box center [117, 178] width 12 height 0
click at [115, 173] on input "checkbox" at bounding box center [114, 173] width 6 height 0
click at [116, 157] on label at bounding box center [117, 157] width 12 height 0
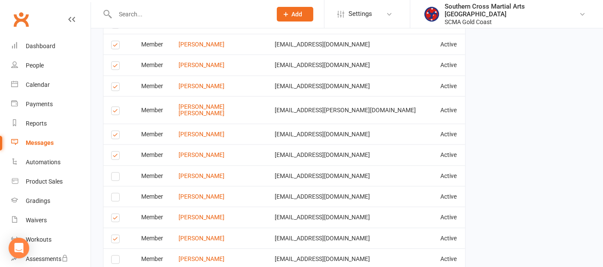
click at [116, 152] on input "checkbox" at bounding box center [114, 152] width 6 height 0
click at [116, 136] on label at bounding box center [117, 136] width 12 height 0
click at [116, 131] on input "checkbox" at bounding box center [114, 131] width 6 height 0
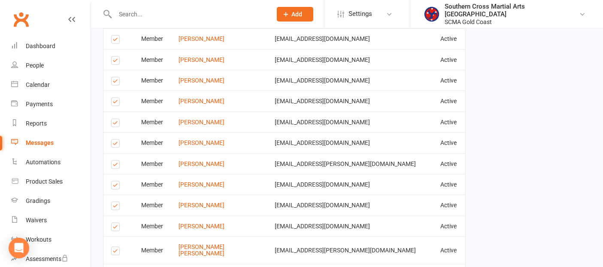
scroll to position [1030, 0]
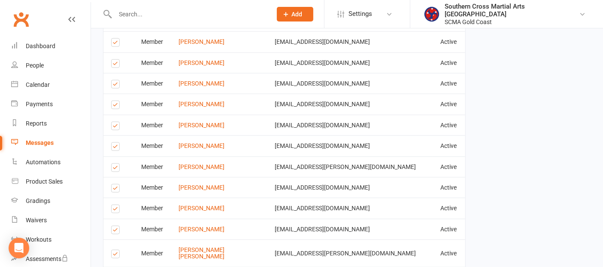
click at [113, 189] on label at bounding box center [117, 189] width 12 height 0
click at [113, 184] on input "checkbox" at bounding box center [114, 184] width 6 height 0
click at [117, 106] on label at bounding box center [117, 106] width 12 height 0
click at [117, 101] on input "checkbox" at bounding box center [114, 101] width 6 height 0
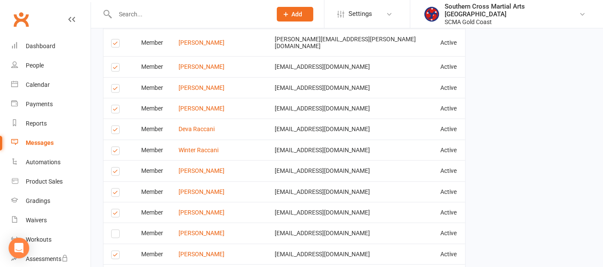
scroll to position [887, 0]
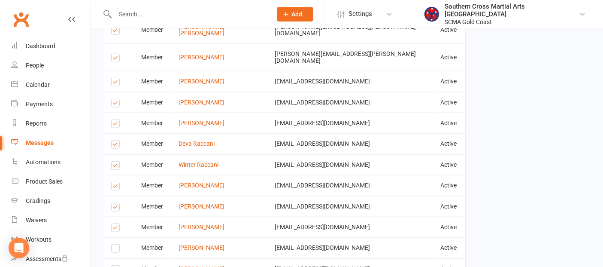
click at [115, 125] on label at bounding box center [117, 125] width 12 height 0
click at [115, 120] on input "checkbox" at bounding box center [114, 120] width 6 height 0
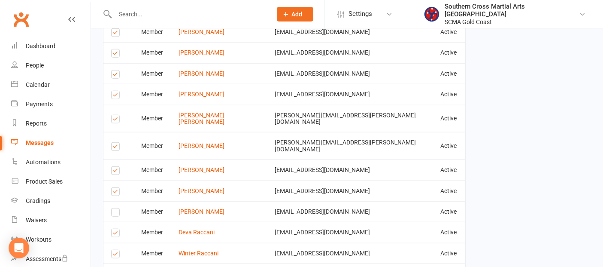
scroll to position [791, 0]
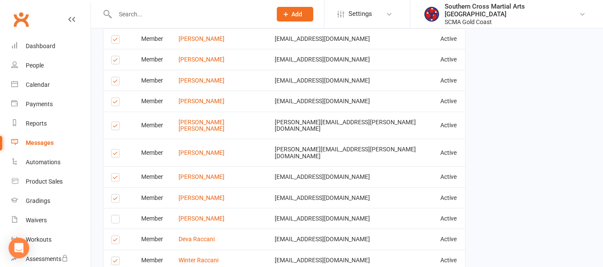
click at [116, 103] on label at bounding box center [117, 103] width 12 height 0
click at [116, 98] on input "checkbox" at bounding box center [114, 98] width 6 height 0
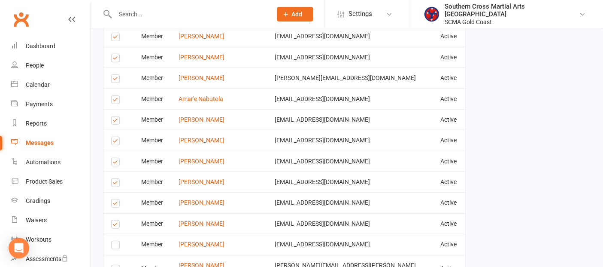
scroll to position [553, 0]
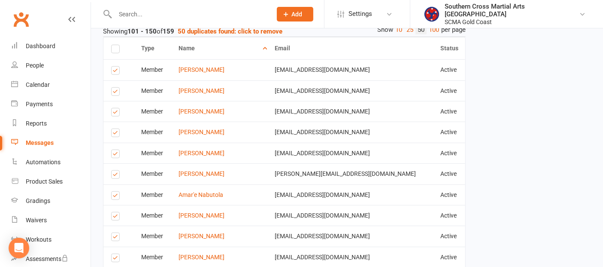
click at [115, 113] on label at bounding box center [117, 113] width 12 height 0
click at [115, 108] on input "checkbox" at bounding box center [114, 108] width 6 height 0
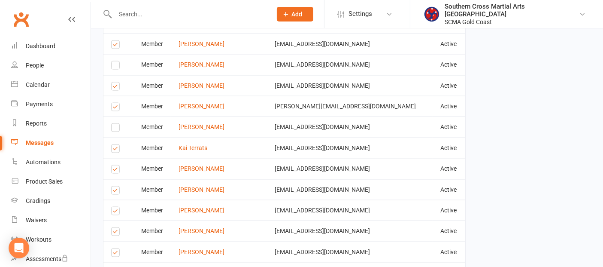
scroll to position [1459, 0]
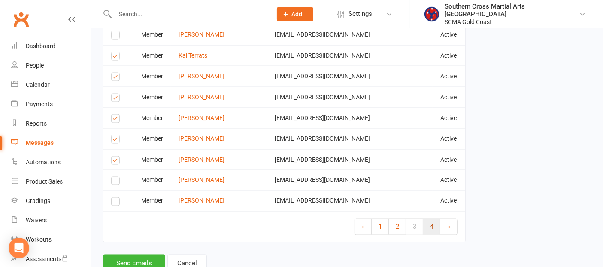
click at [428, 219] on link "4" at bounding box center [431, 226] width 17 height 15
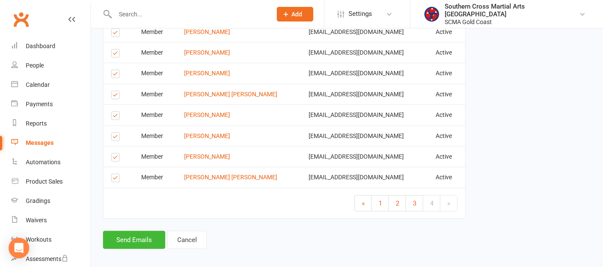
click at [113, 158] on label at bounding box center [117, 158] width 12 height 0
click at [113, 153] on input "checkbox" at bounding box center [114, 153] width 6 height 0
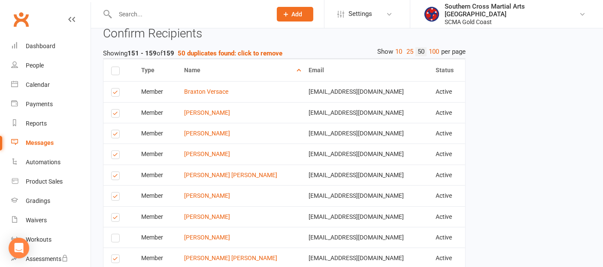
scroll to position [516, 0]
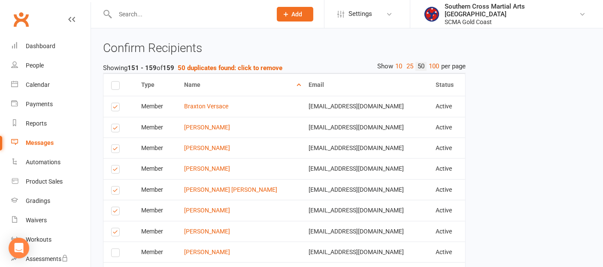
click at [116, 108] on label at bounding box center [117, 108] width 12 height 0
click at [116, 103] on input "checkbox" at bounding box center [114, 103] width 6 height 0
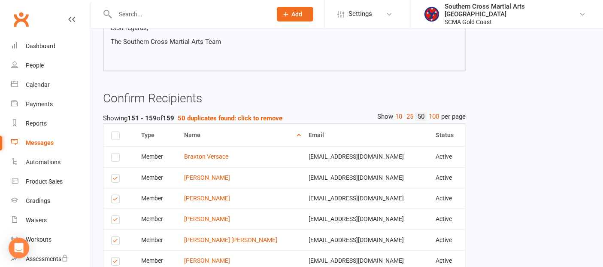
scroll to position [469, 0]
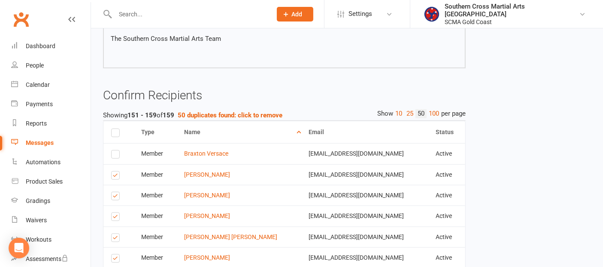
click at [118, 218] on label at bounding box center [117, 218] width 12 height 0
click at [117, 212] on input "checkbox" at bounding box center [114, 212] width 6 height 0
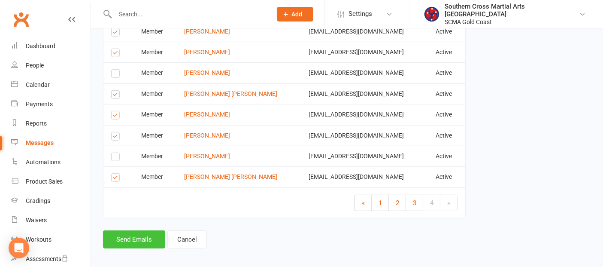
click at [127, 230] on button "Send Emails" at bounding box center [134, 239] width 62 height 18
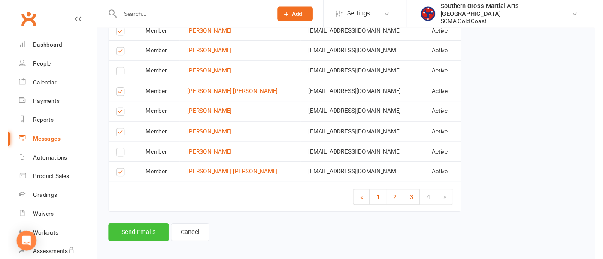
scroll to position [608, 0]
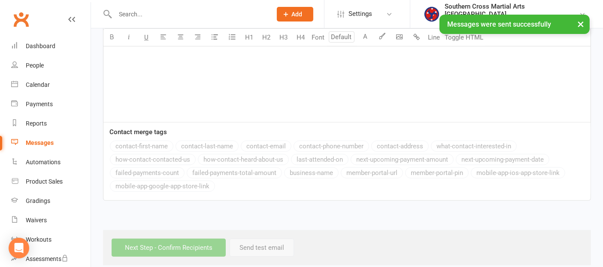
scroll to position [301, 0]
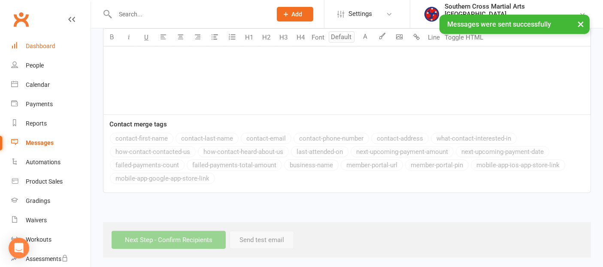
click at [42, 46] on div "Dashboard" at bounding box center [41, 45] width 30 height 7
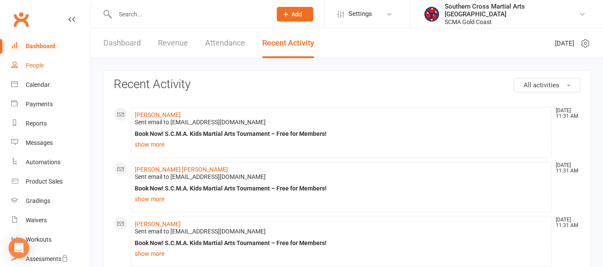
click at [40, 62] on div "People" at bounding box center [35, 65] width 18 height 7
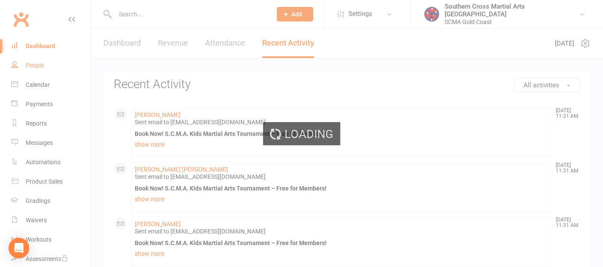
select select "100"
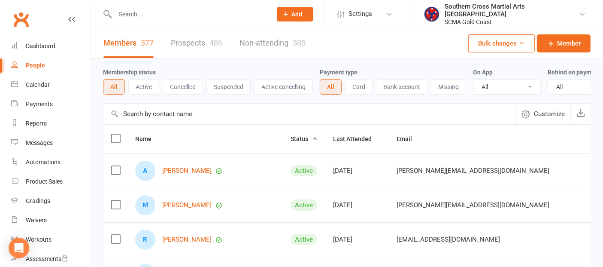
click at [150, 118] on input "text" at bounding box center [309, 113] width 412 height 21
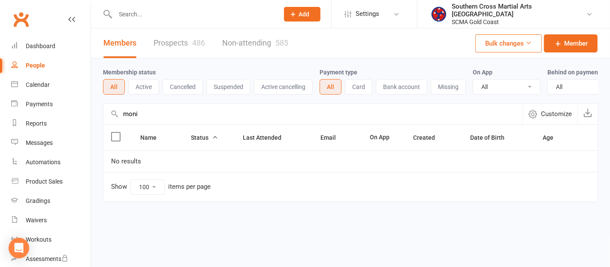
type input "moni"
click at [173, 37] on link "Prospects 486" at bounding box center [180, 43] width 52 height 30
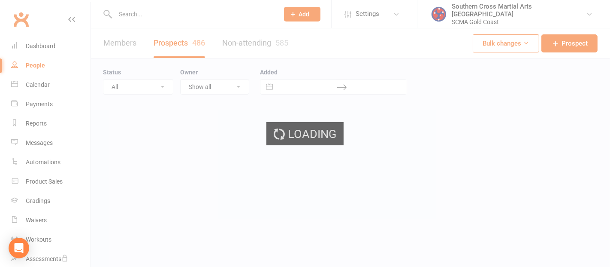
select select "50"
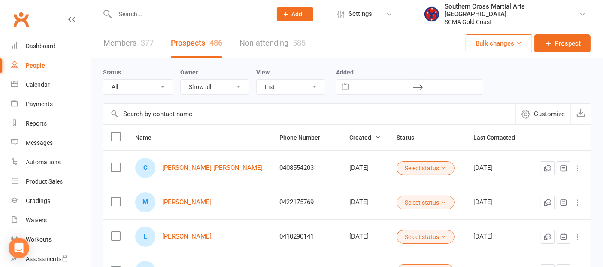
click at [161, 118] on input "text" at bounding box center [309, 113] width 412 height 21
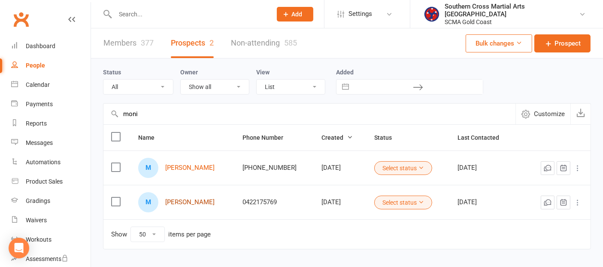
type input "moni"
click at [185, 200] on link "[PERSON_NAME]" at bounding box center [189, 201] width 49 height 7
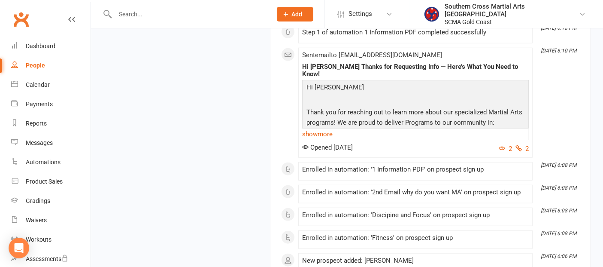
scroll to position [694, 0]
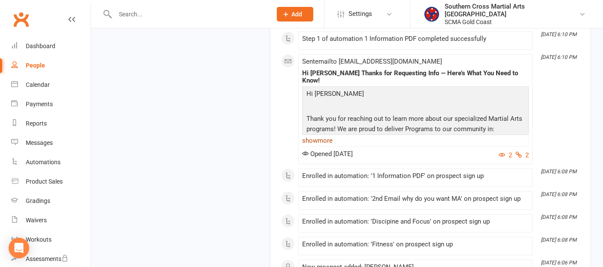
click at [329, 146] on link "show more" at bounding box center [415, 140] width 227 height 12
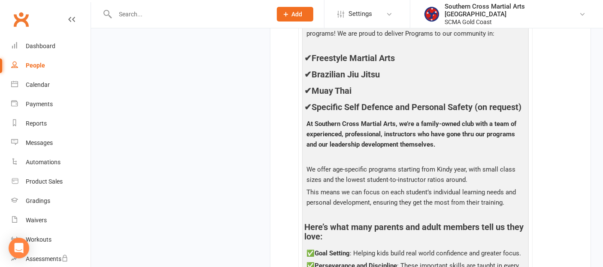
scroll to position [551, 0]
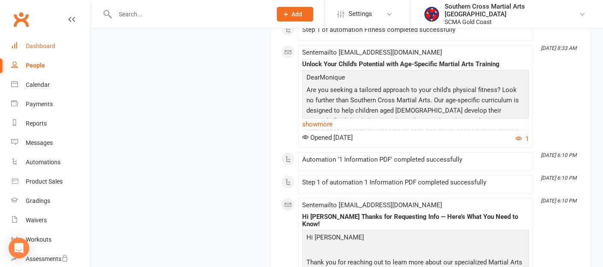
click at [30, 43] on div "Dashboard" at bounding box center [41, 45] width 30 height 7
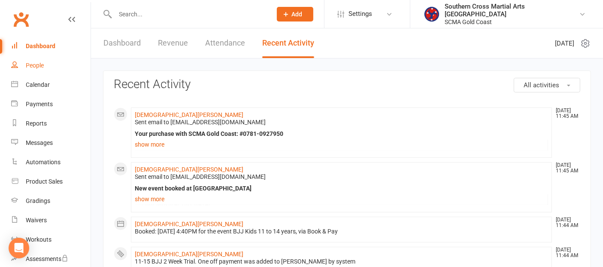
click at [30, 62] on div "People" at bounding box center [35, 65] width 18 height 7
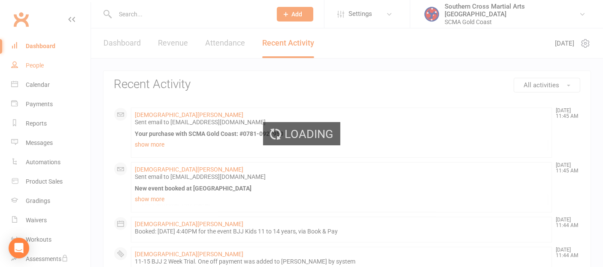
select select "50"
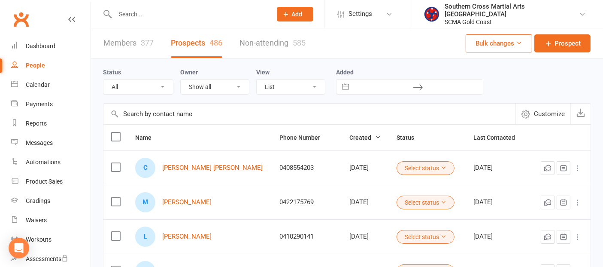
click at [203, 110] on input "text" at bounding box center [309, 113] width 412 height 21
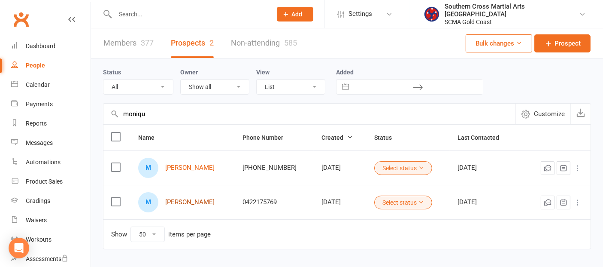
type input "moniqu"
click at [190, 200] on link "[PERSON_NAME]" at bounding box center [189, 201] width 49 height 7
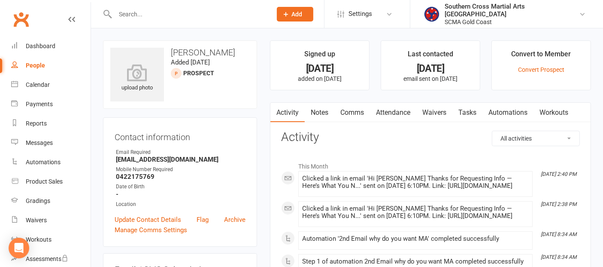
click at [409, 111] on link "Attendance" at bounding box center [393, 113] width 46 height 20
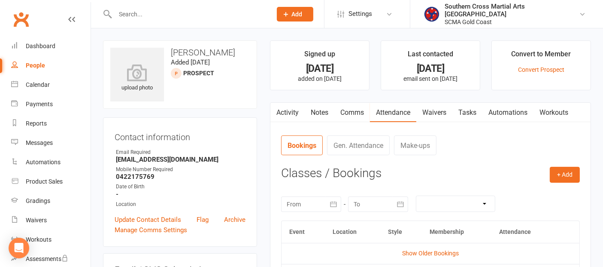
click at [284, 110] on link "Activity" at bounding box center [287, 113] width 34 height 20
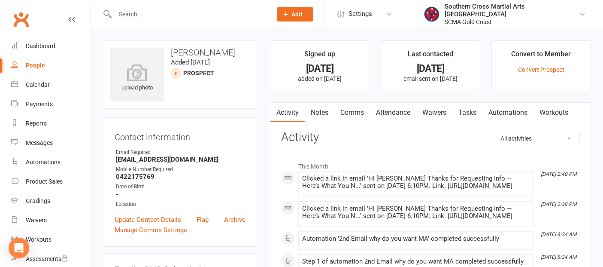
click at [348, 112] on link "Comms" at bounding box center [352, 113] width 36 height 20
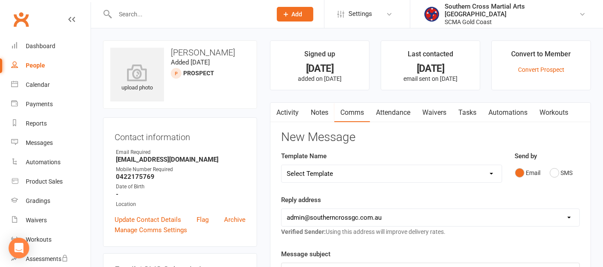
click at [366, 177] on select "Select Template [Email] 11 reasons [Email] 18 Bday [Email] 1 Week no training […" at bounding box center [392, 173] width 220 height 17
select select "53"
click at [282, 165] on select "Select Template [Email] 11 reasons [Email] 18 Bday [Email] 1 Week no training […" at bounding box center [392, 173] width 220 height 17
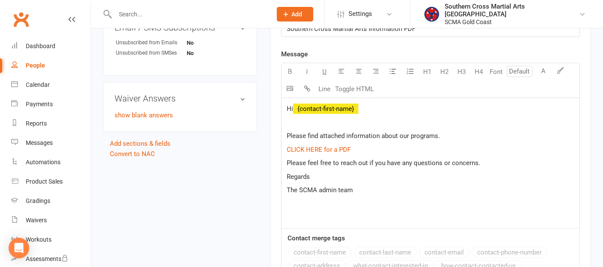
scroll to position [286, 0]
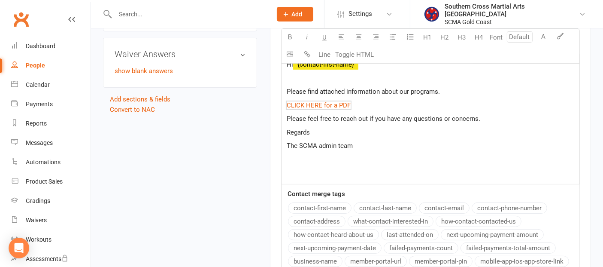
drag, startPoint x: 332, startPoint y: 102, endPoint x: 486, endPoint y: 124, distance: 155.6
click at [486, 125] on div "Hi ﻿ {contact-first-name} Please find attached information about our programs. …" at bounding box center [431, 119] width 298 height 130
click at [39, 50] on link "Dashboard" at bounding box center [50, 45] width 79 height 19
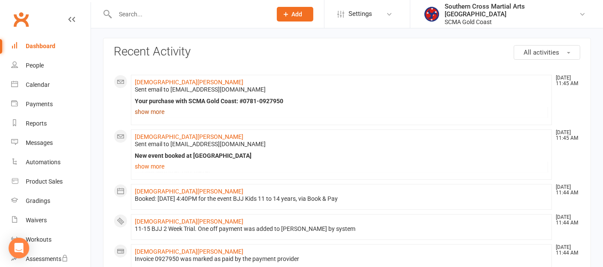
scroll to position [48, 0]
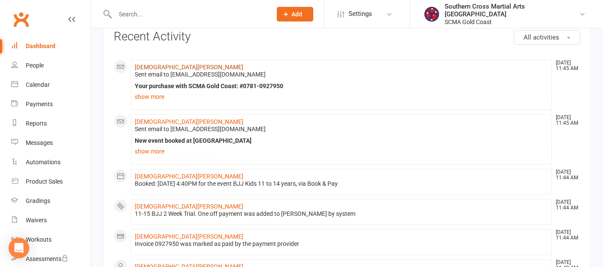
click at [159, 67] on link "[DEMOGRAPHIC_DATA][PERSON_NAME]" at bounding box center [189, 67] width 109 height 7
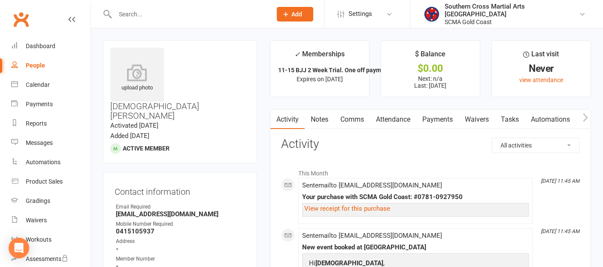
click at [475, 118] on link "Waivers" at bounding box center [477, 119] width 36 height 20
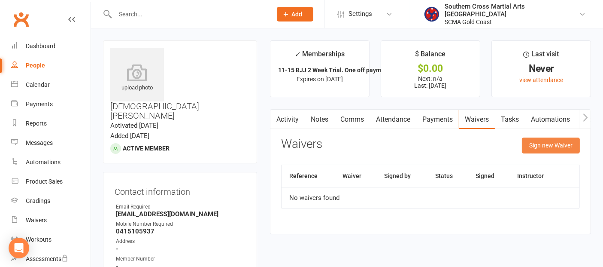
click at [536, 142] on button "Sign new Waiver" at bounding box center [551, 144] width 58 height 15
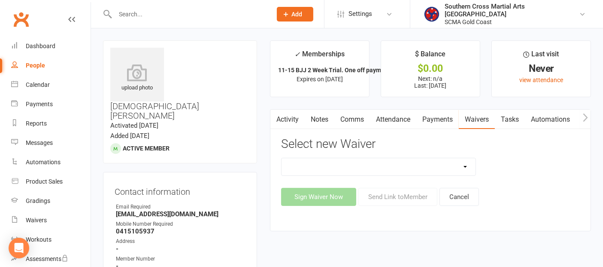
click at [455, 164] on select "Adult Event Waiver Adult Membership Agreement Adult Membership Level Change BJJ…" at bounding box center [379, 166] width 194 height 17
select select "6219"
click at [282, 158] on select "Adult Event Waiver Adult Membership Agreement Adult Membership Level Change BJJ…" at bounding box center [379, 166] width 194 height 17
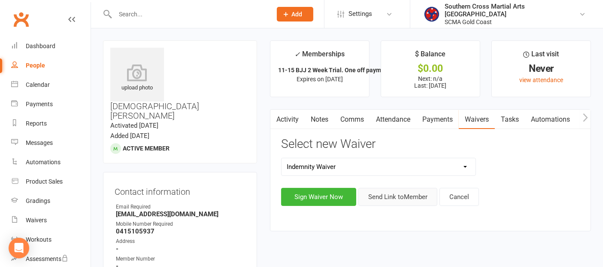
click at [404, 198] on button "Send Link to Member" at bounding box center [397, 197] width 79 height 18
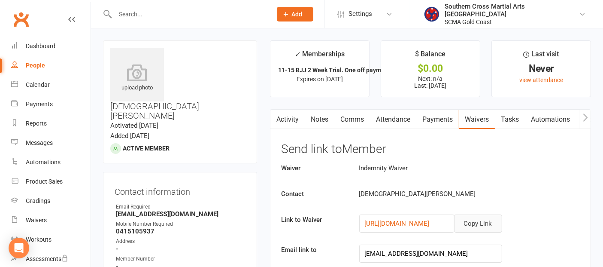
click at [461, 219] on button "Copy Link" at bounding box center [478, 223] width 48 height 18
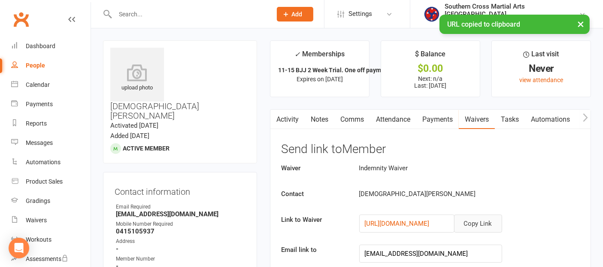
click at [343, 116] on link "Comms" at bounding box center [352, 119] width 36 height 20
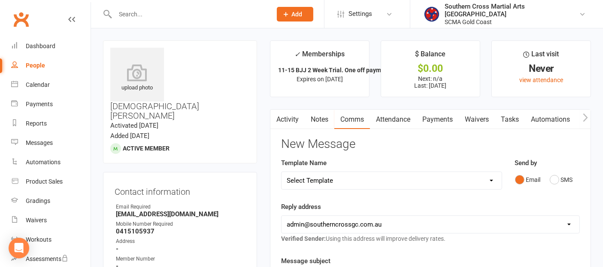
click at [418, 176] on select "Select Template [Email] 11 reasons [Email] 18 Bday [Email] 1 Week no training […" at bounding box center [392, 180] width 220 height 17
select select "113"
click at [282, 172] on select "Select Template [Email] 11 reasons [Email] 18 Bday [Email] 1 Week no training […" at bounding box center [392, 180] width 220 height 17
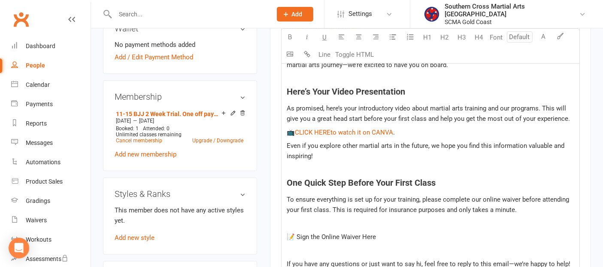
scroll to position [334, 0]
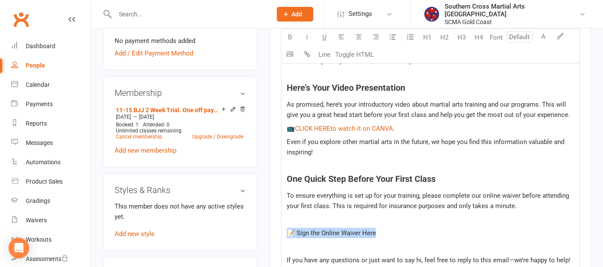
drag, startPoint x: 382, startPoint y: 231, endPoint x: 291, endPoint y: 233, distance: 91.9
click at [291, 233] on p "📝 Sign the Online Waiver Here" at bounding box center [431, 232] width 288 height 10
click at [473, 129] on p "📺 $ CLICK HERE $ $ to watch it on CANVA $ ." at bounding box center [431, 128] width 288 height 10
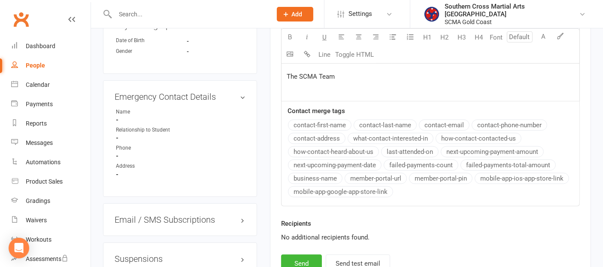
scroll to position [667, 0]
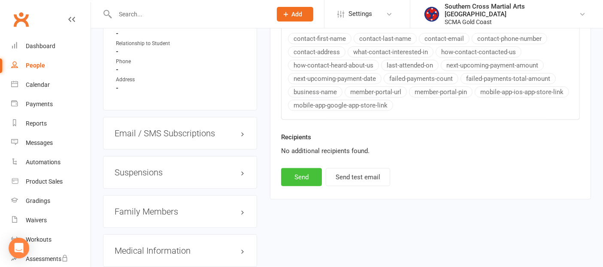
click at [312, 175] on button "Send" at bounding box center [301, 177] width 41 height 18
select select
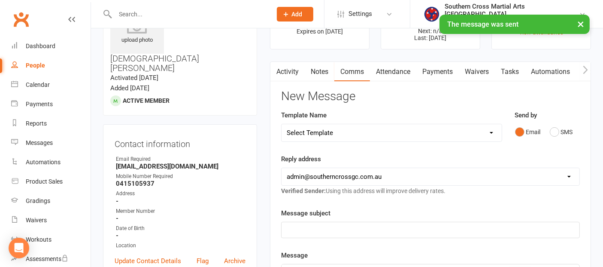
scroll to position [0, 0]
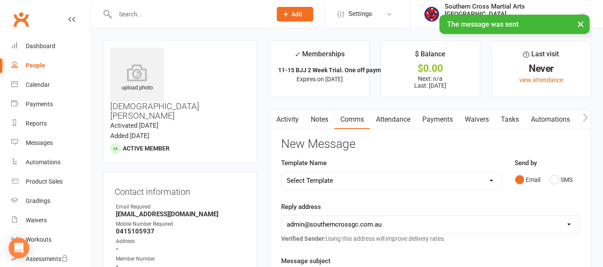
click at [400, 115] on link "Attendance" at bounding box center [393, 119] width 46 height 20
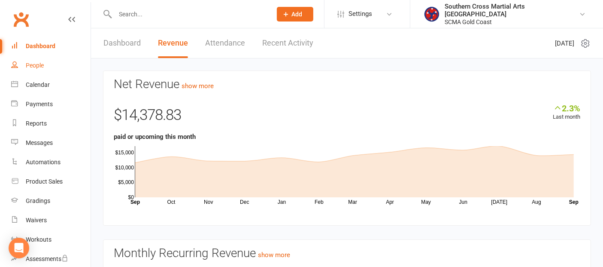
click at [41, 64] on div "People" at bounding box center [35, 65] width 18 height 7
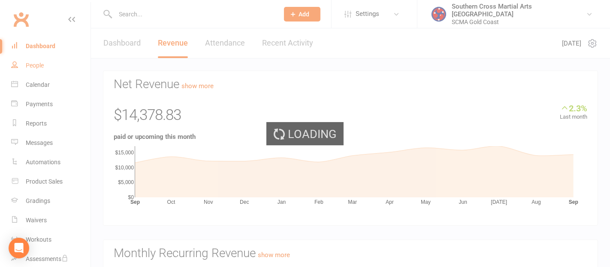
select select "100"
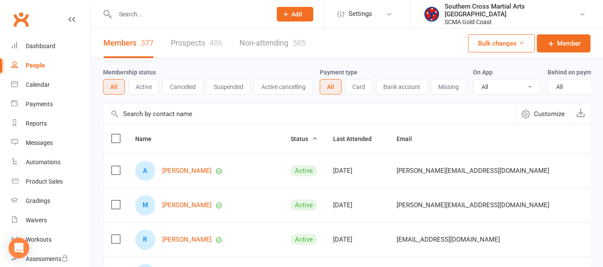
click at [178, 119] on input "text" at bounding box center [309, 113] width 412 height 21
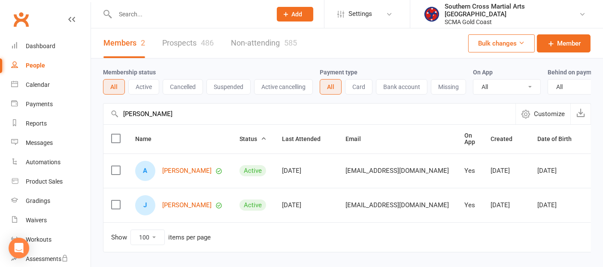
type input "monique"
click at [206, 38] on div "486" at bounding box center [207, 42] width 13 height 9
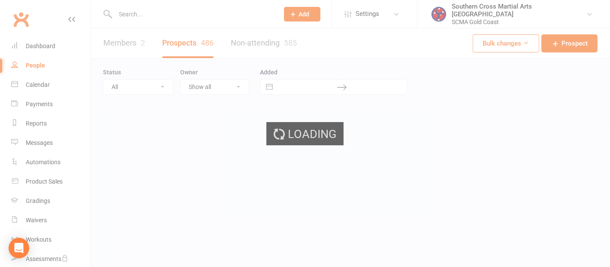
select select "50"
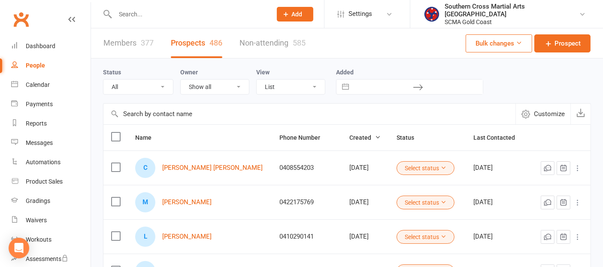
click at [161, 121] on input "text" at bounding box center [309, 113] width 412 height 21
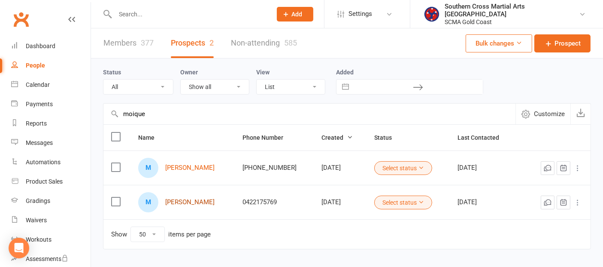
type input "moique"
click at [195, 199] on link "[PERSON_NAME]" at bounding box center [189, 201] width 49 height 7
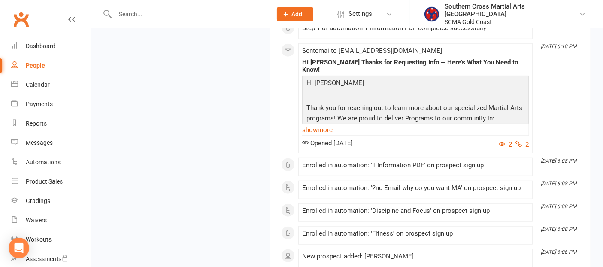
scroll to position [646, 0]
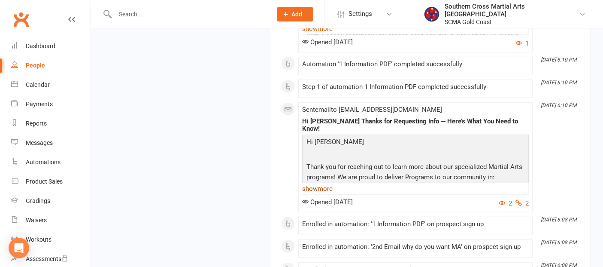
click at [328, 194] on link "show more" at bounding box center [415, 188] width 227 height 12
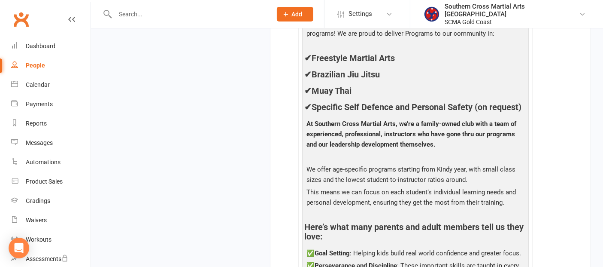
scroll to position [1028, 0]
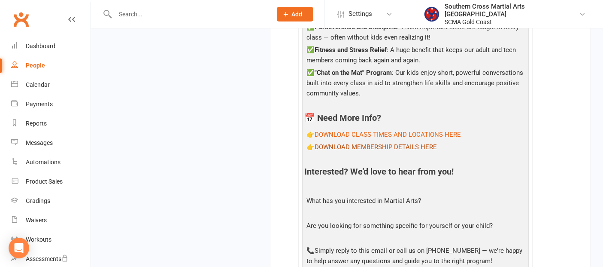
click at [364, 151] on link "DOWNLOAD MEMBERSHIP DETAILS HERE" at bounding box center [376, 147] width 122 height 8
